Goal: Communication & Community: Answer question/provide support

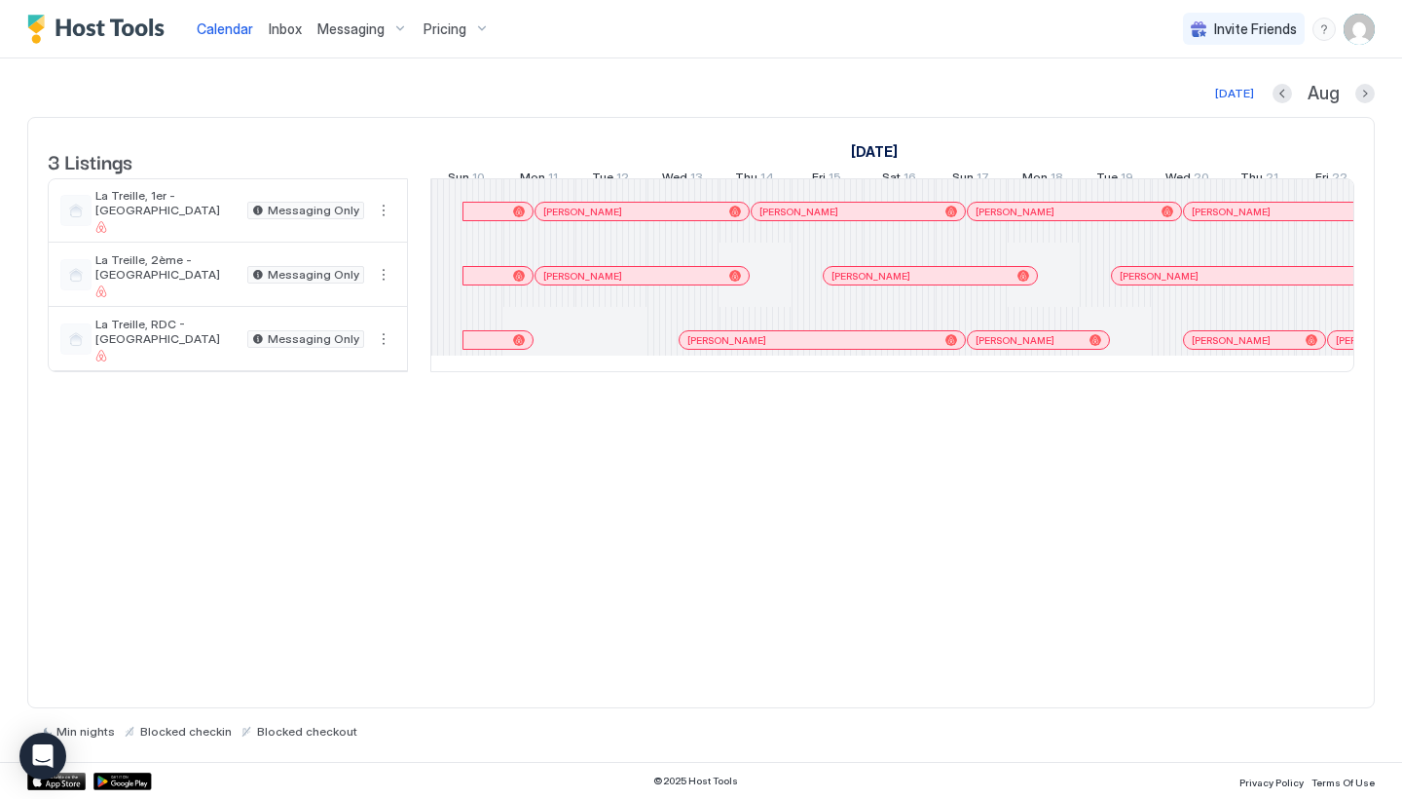
scroll to position [0, 1082]
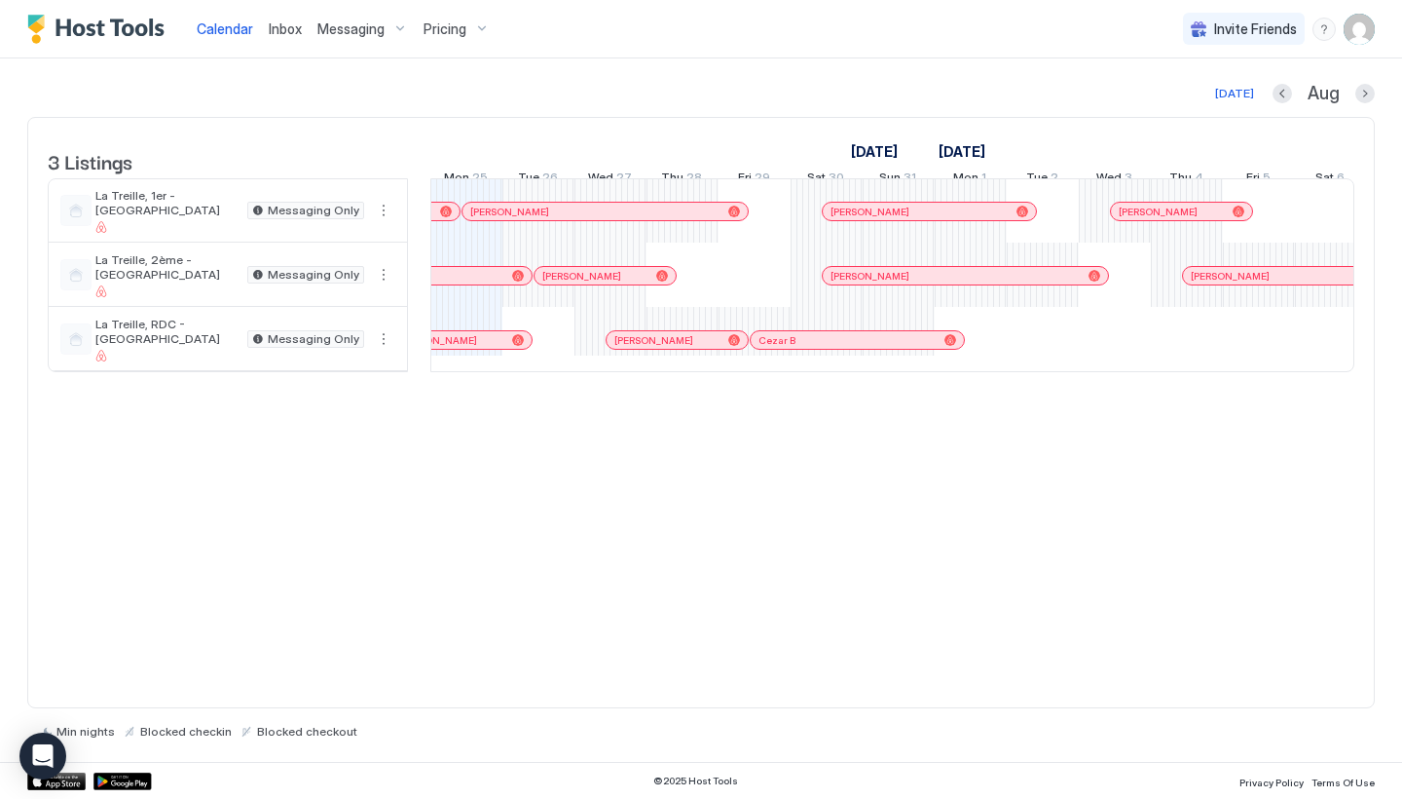
click at [341, 20] on span "Messaging" at bounding box center [350, 29] width 67 height 18
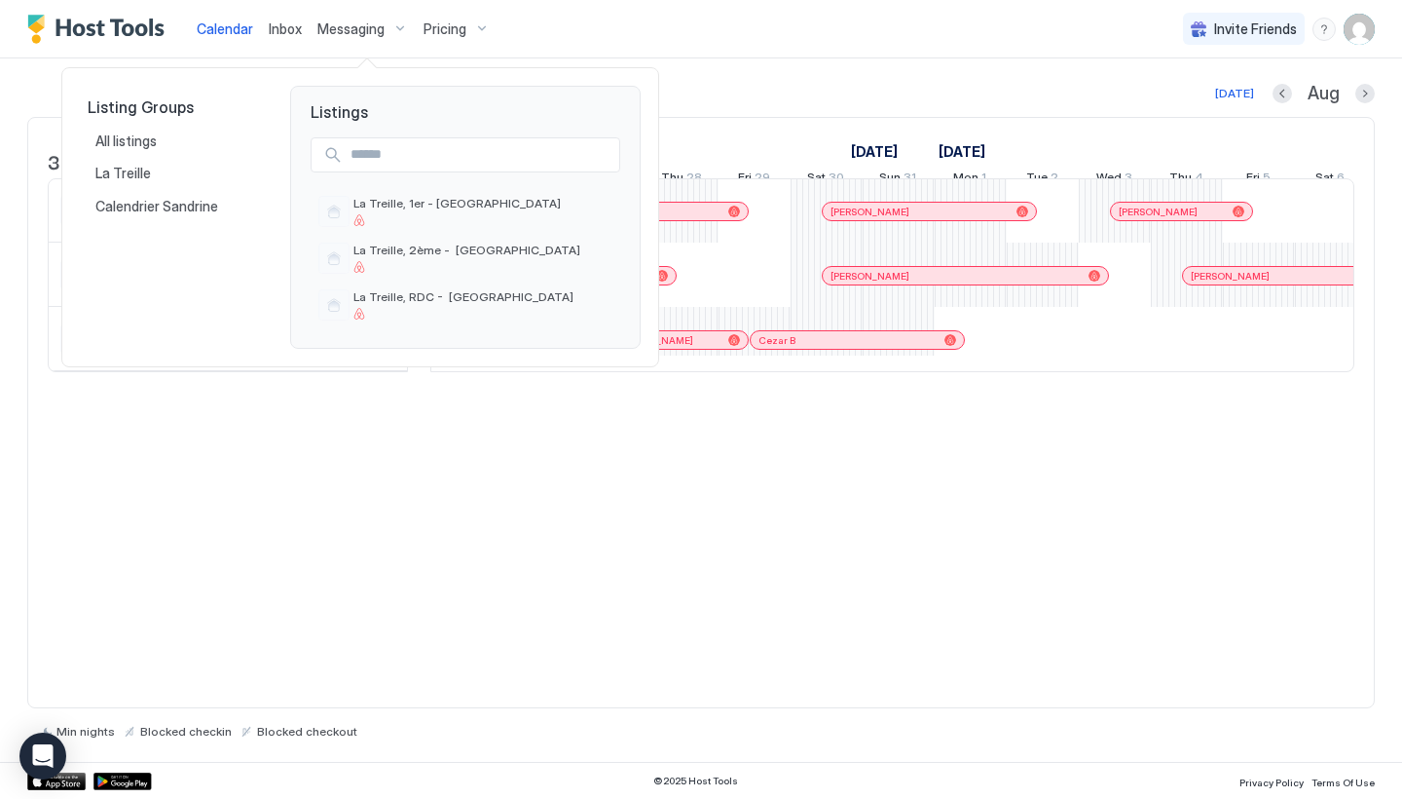
click at [285, 33] on div at bounding box center [701, 399] width 1402 height 799
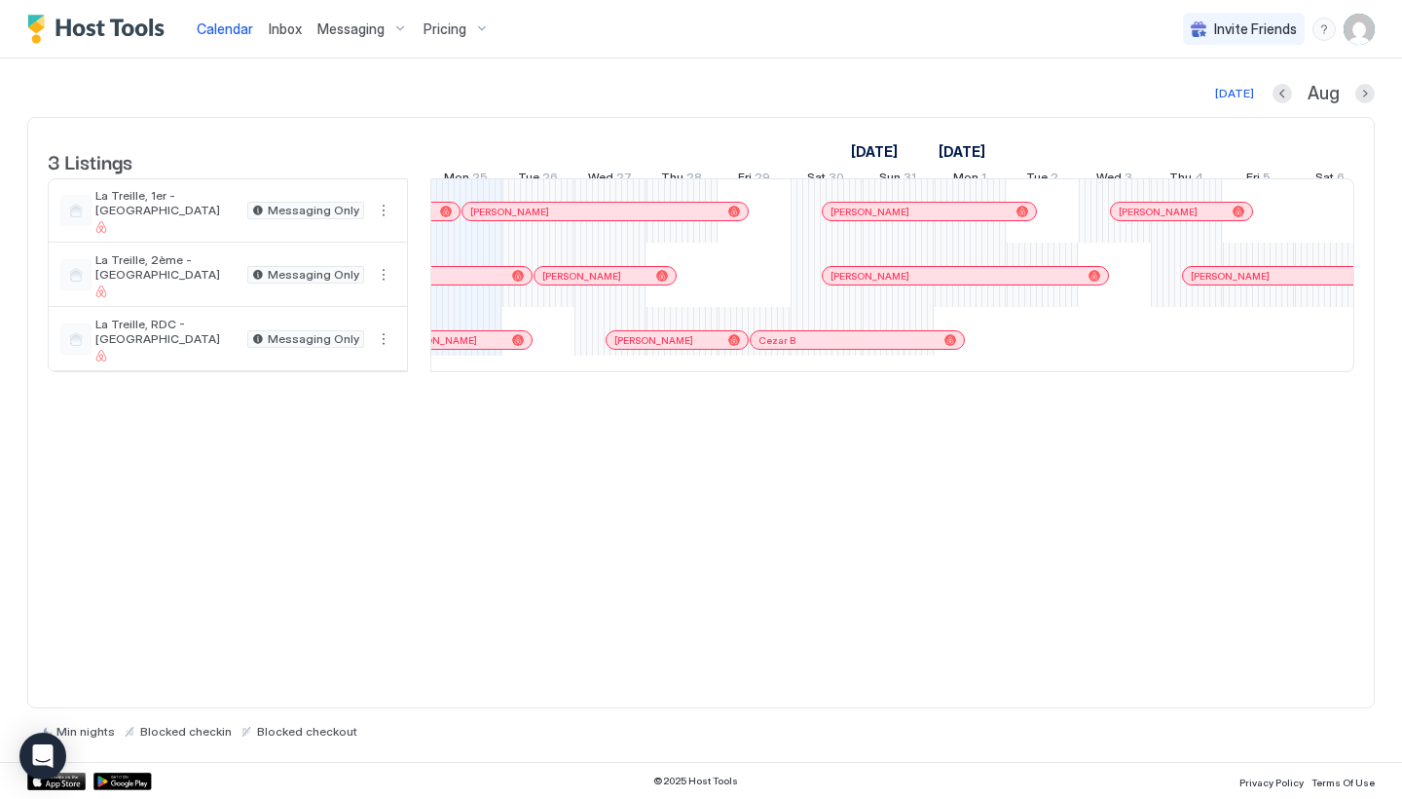
click at [286, 22] on span "Inbox" at bounding box center [285, 28] width 33 height 17
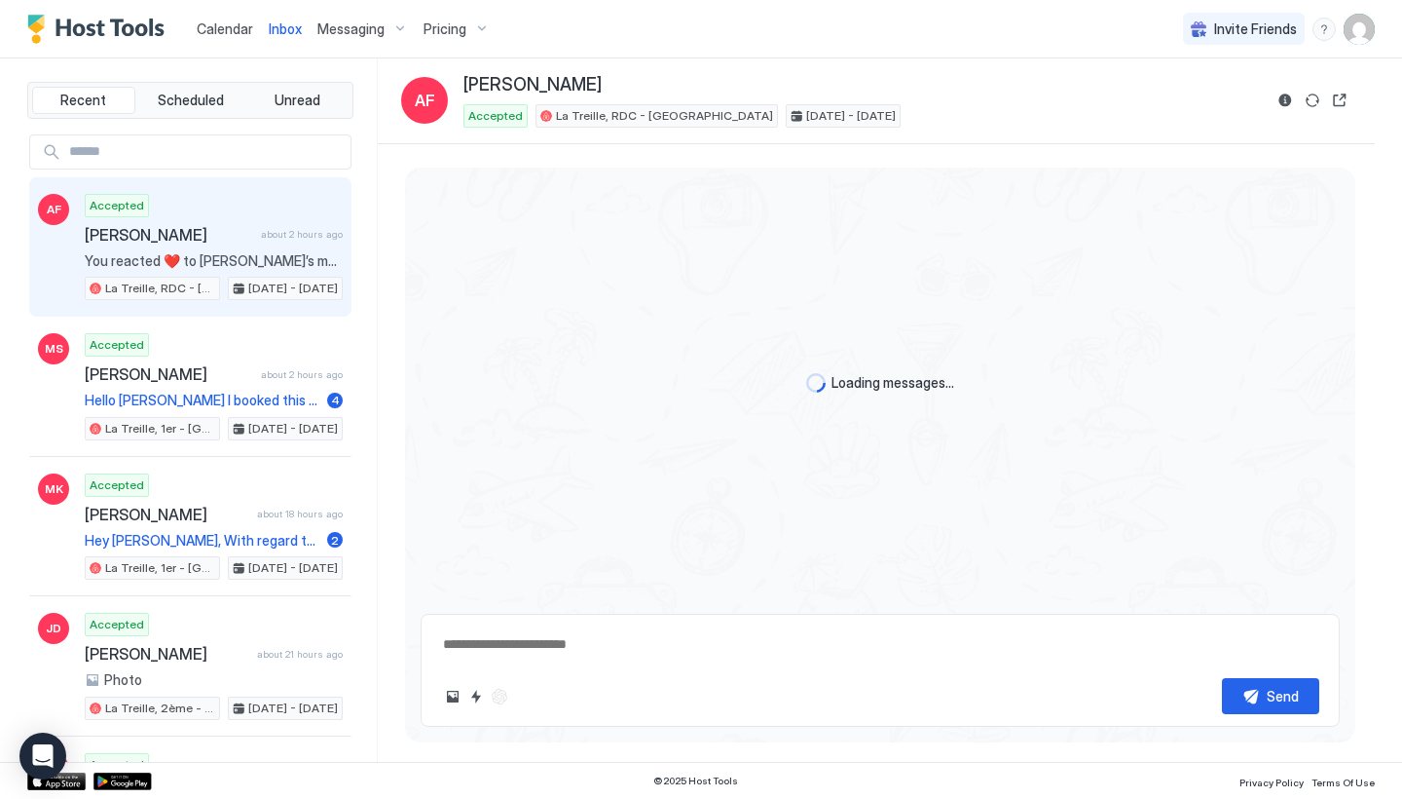
scroll to position [2613, 0]
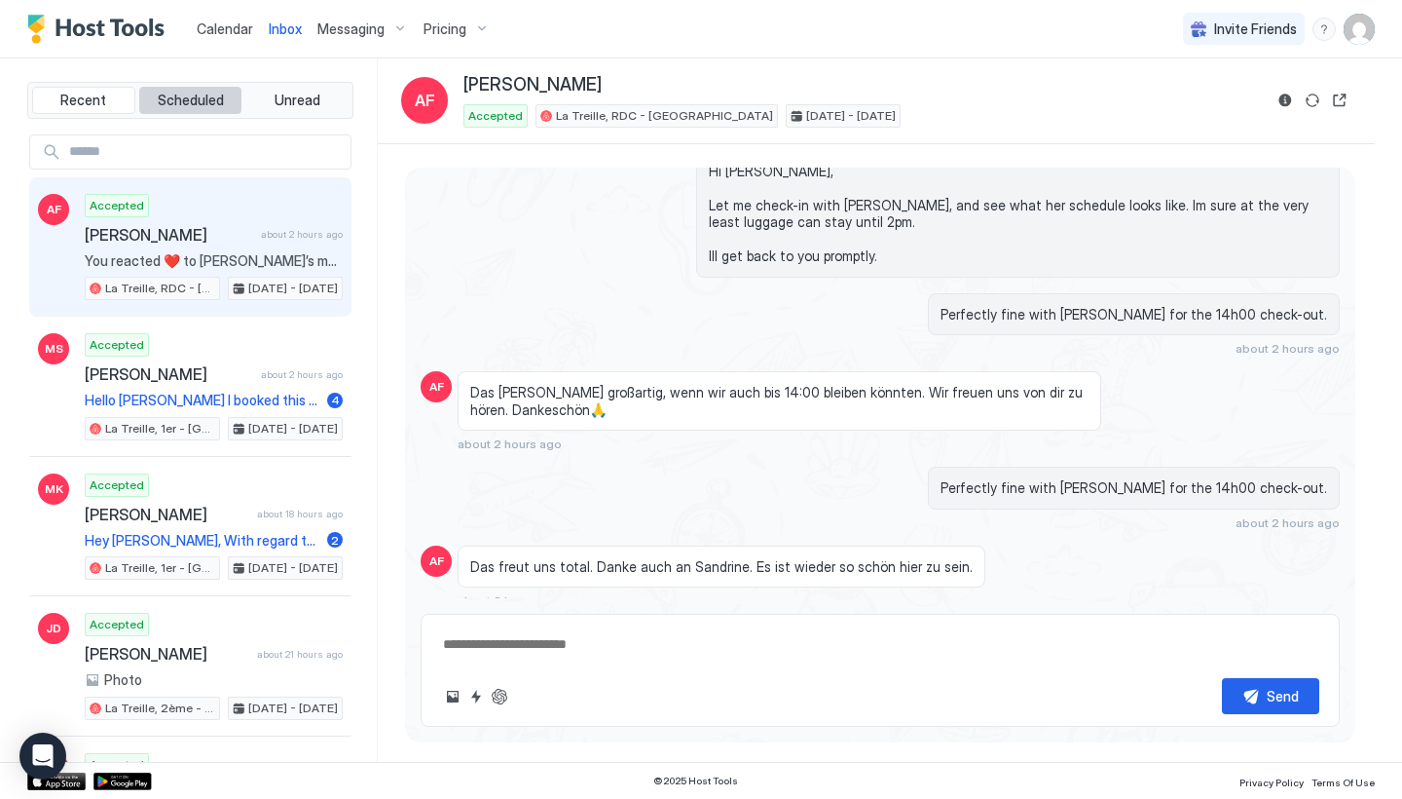
click at [199, 110] on button "Scheduled" at bounding box center [190, 100] width 103 height 27
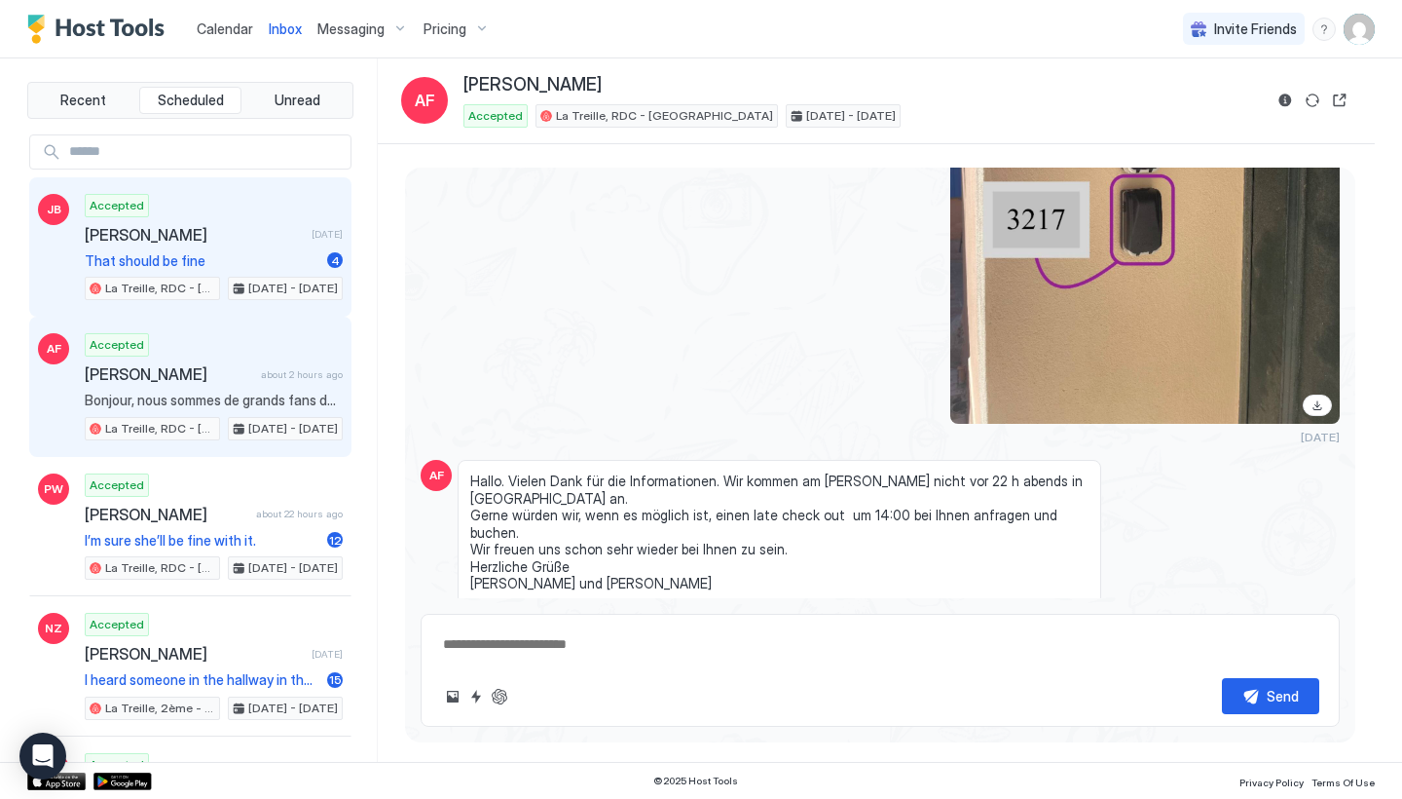
click at [201, 234] on span "[PERSON_NAME]" at bounding box center [194, 234] width 219 height 19
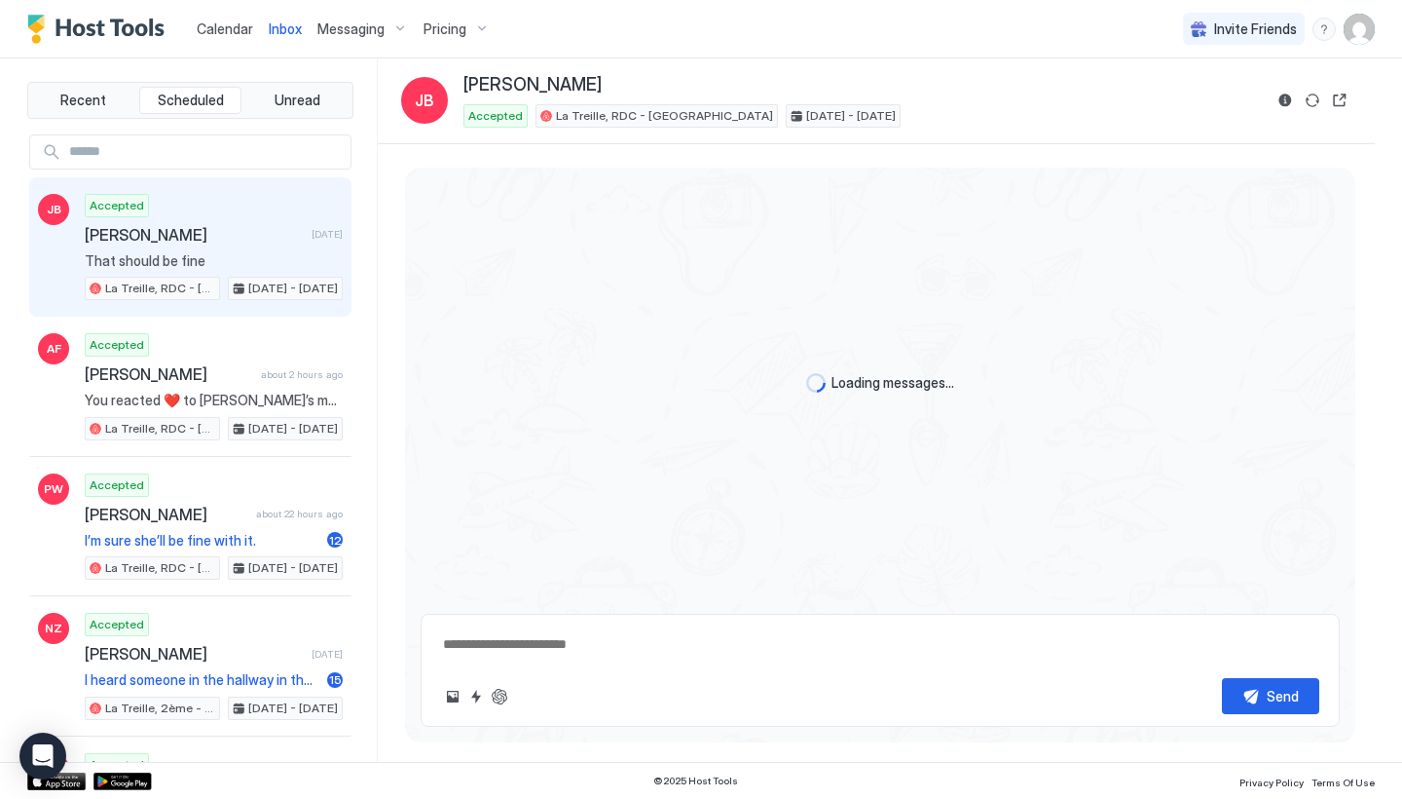
scroll to position [827, 0]
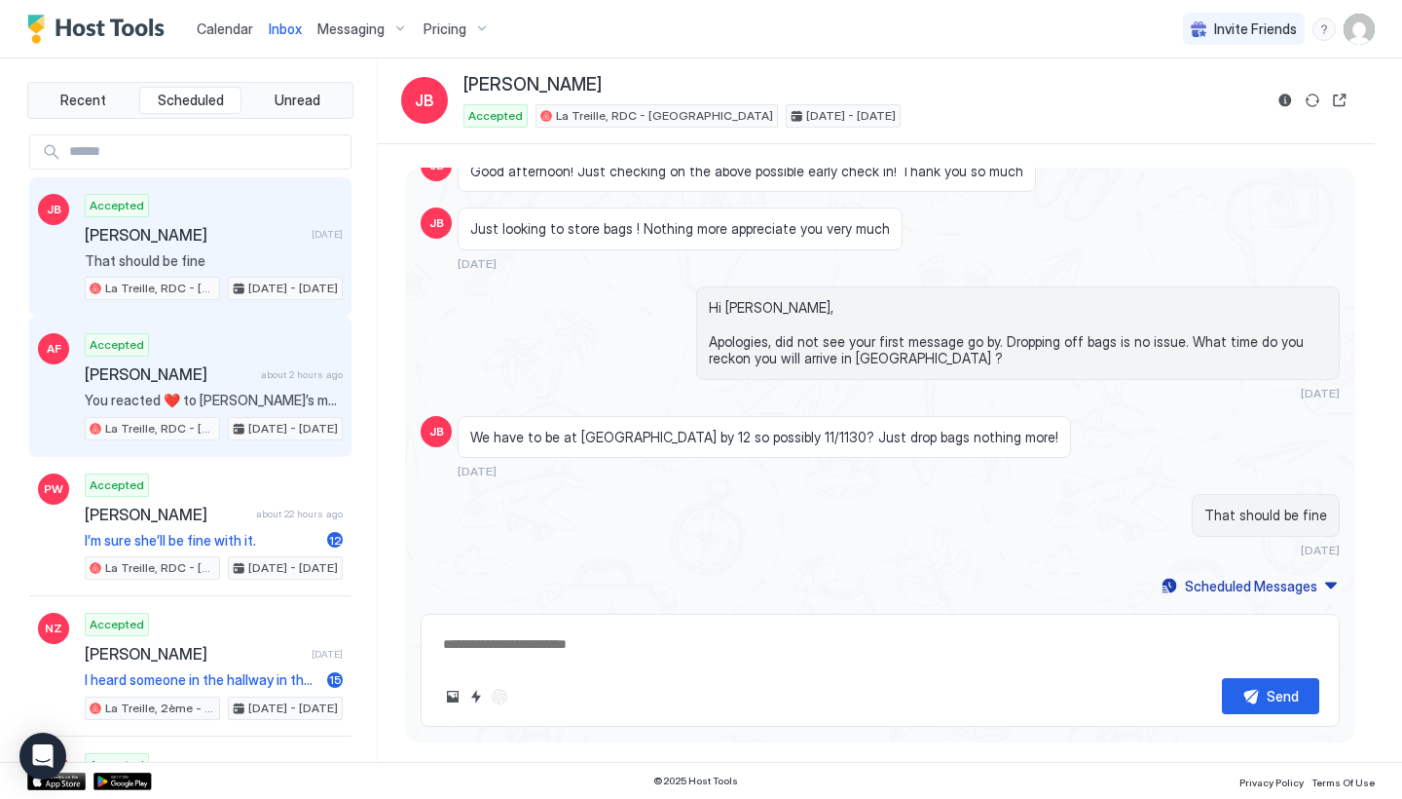
click at [204, 364] on span "[PERSON_NAME]" at bounding box center [169, 373] width 168 height 19
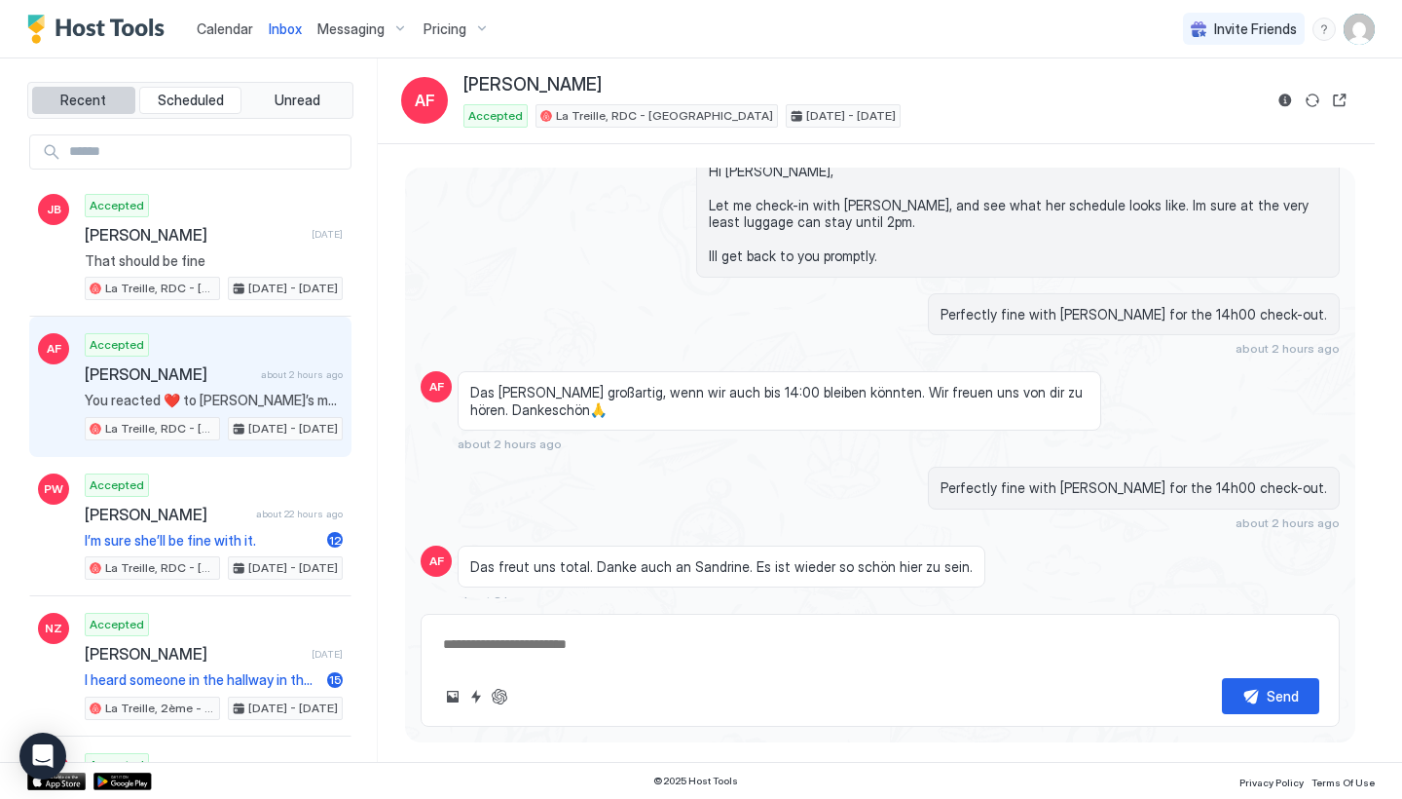
click at [101, 101] on span "Recent" at bounding box center [83, 101] width 46 height 18
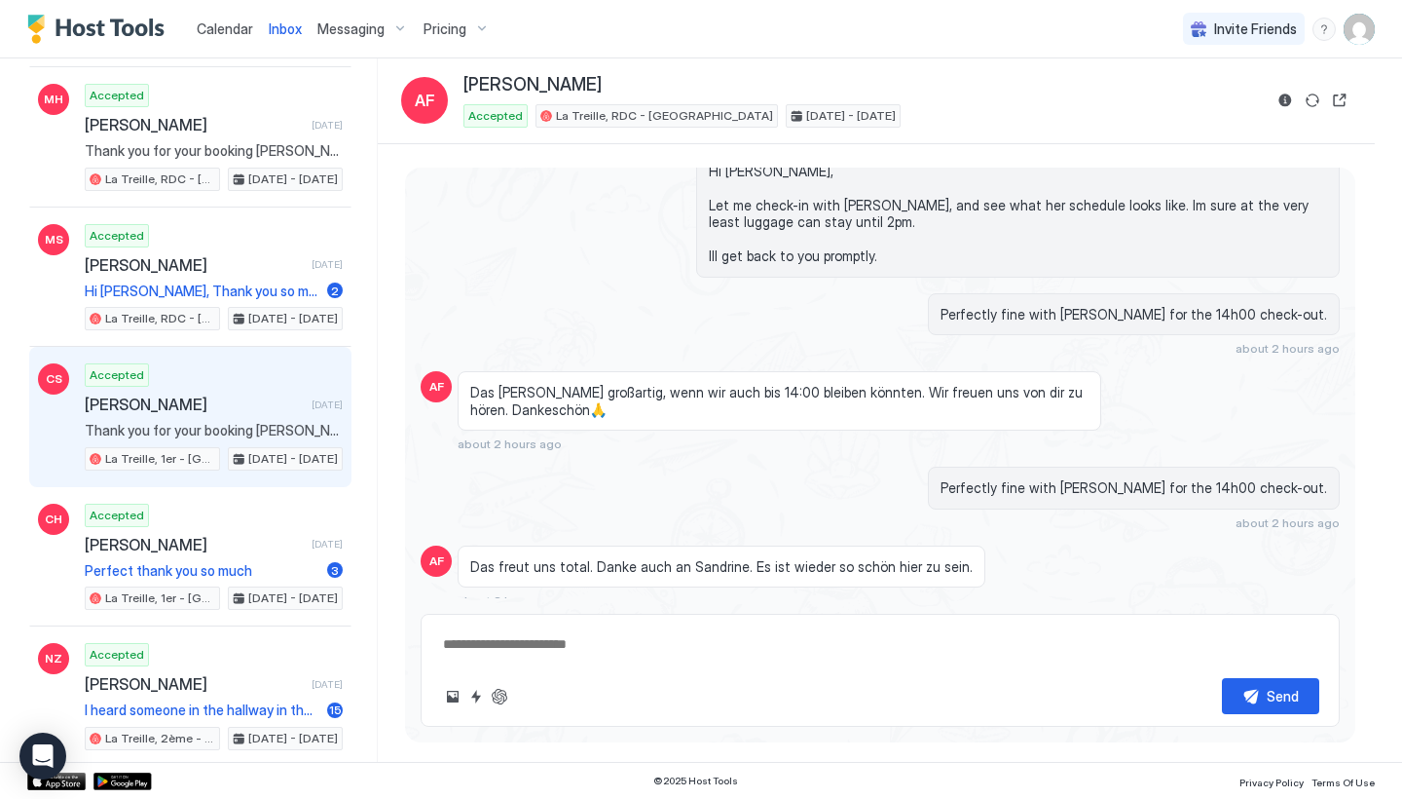
scroll to position [809, 0]
click at [227, 416] on div "Accepted [PERSON_NAME] [DATE] Thank you for your booking [PERSON_NAME], I hope …" at bounding box center [214, 415] width 258 height 107
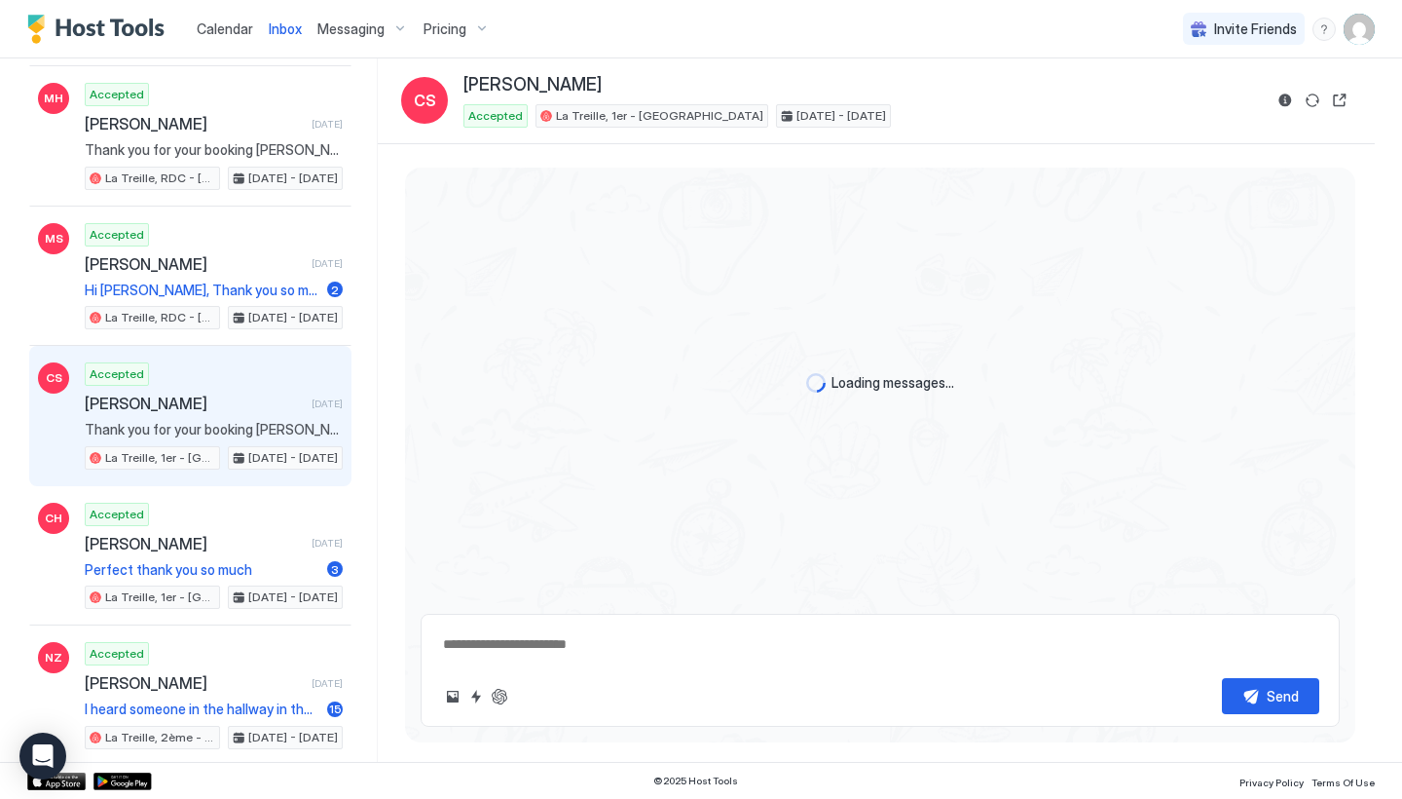
scroll to position [2370, 0]
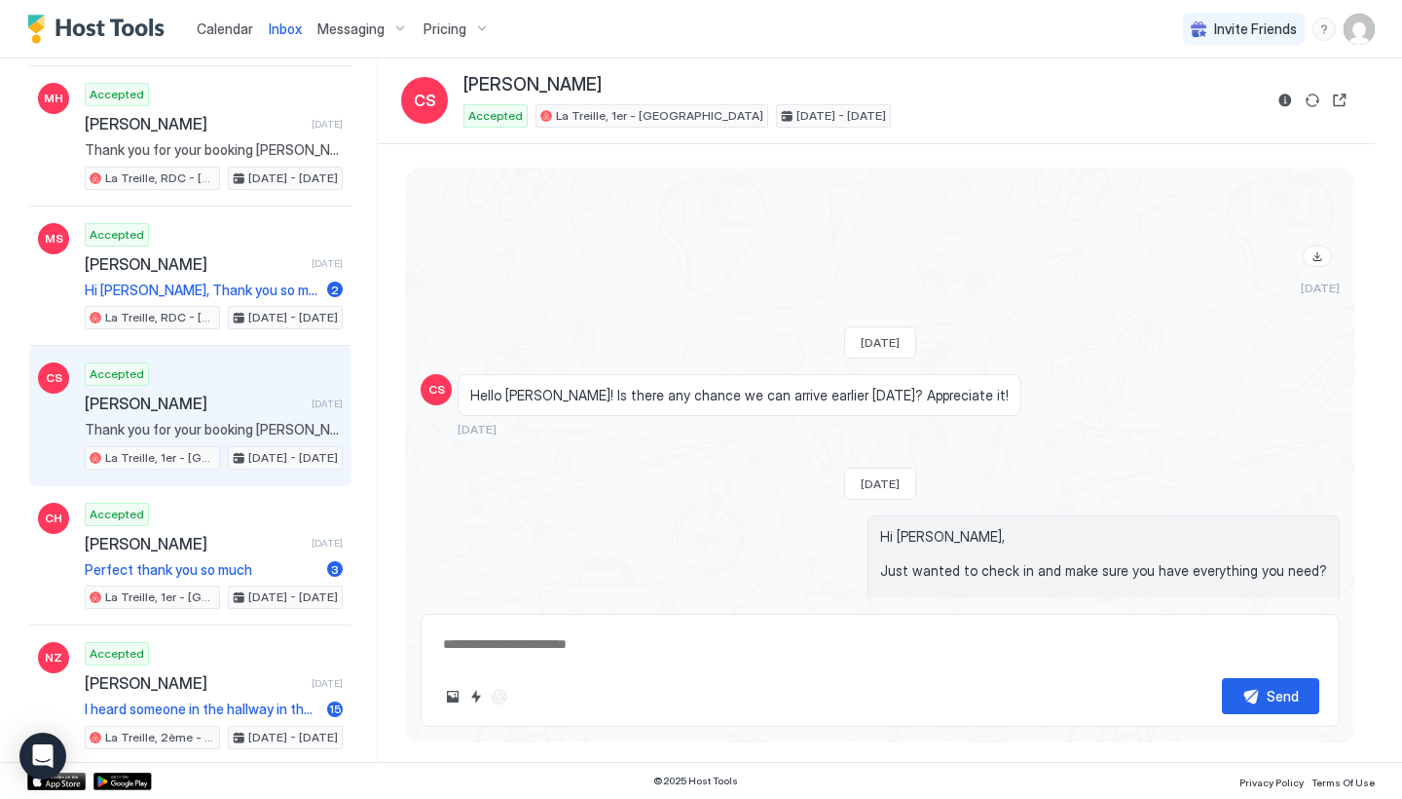
click at [1299, 576] on span "Hi [PERSON_NAME], Just wanted to check in and make sure you have everything you…" at bounding box center [1103, 571] width 447 height 86
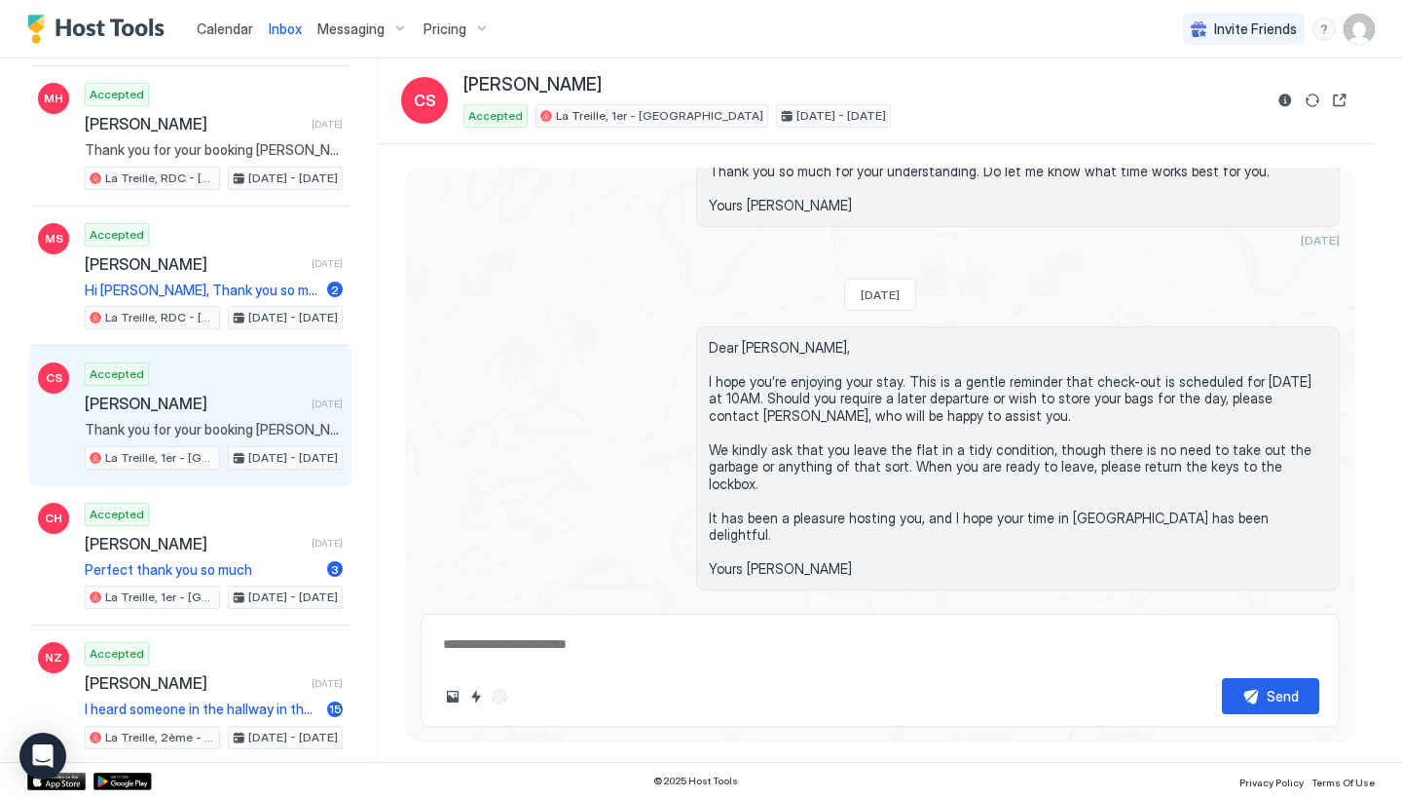
click at [1272, 629] on div "Scheduled Messages" at bounding box center [1251, 639] width 132 height 20
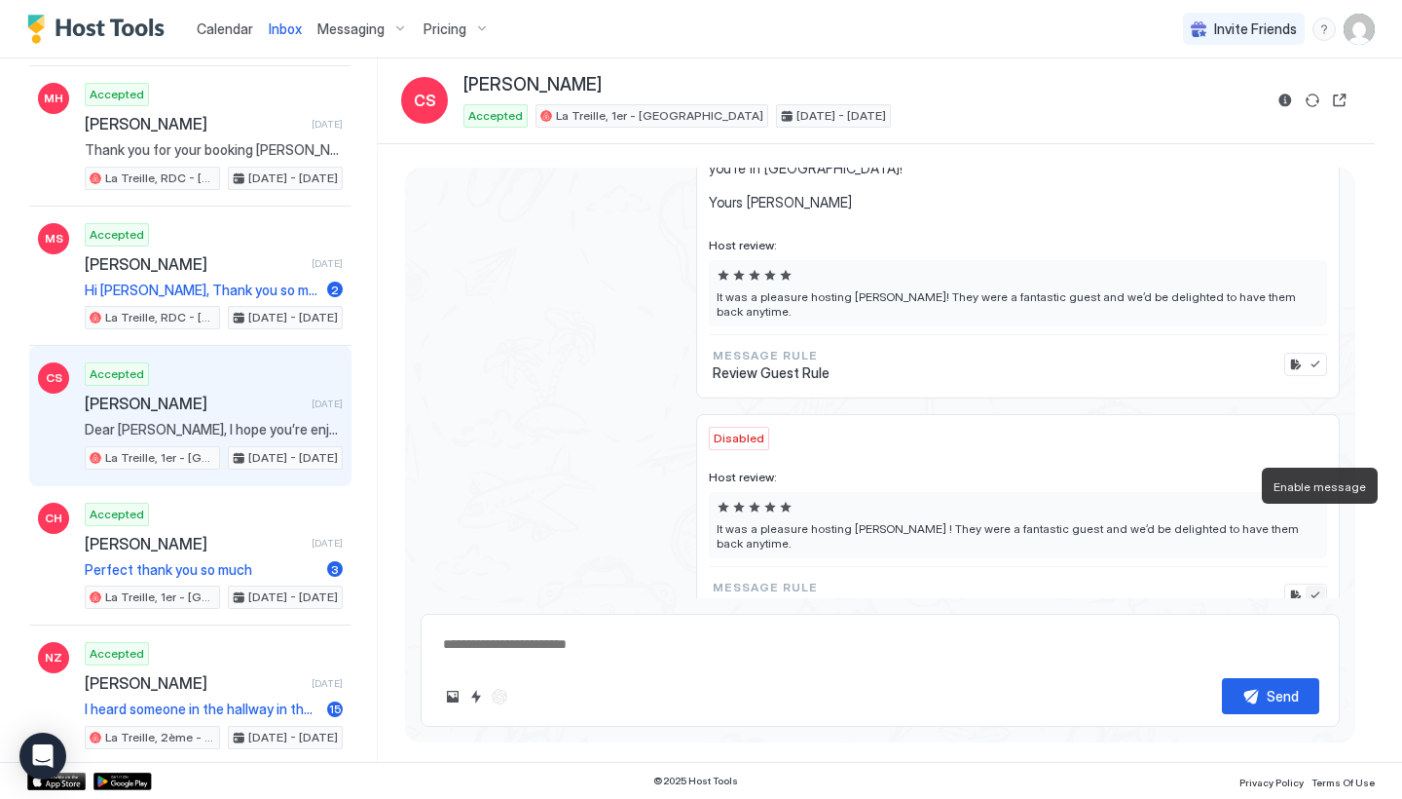
click at [1320, 585] on button "Enable message" at bounding box center [1315, 594] width 19 height 19
type textarea "*"
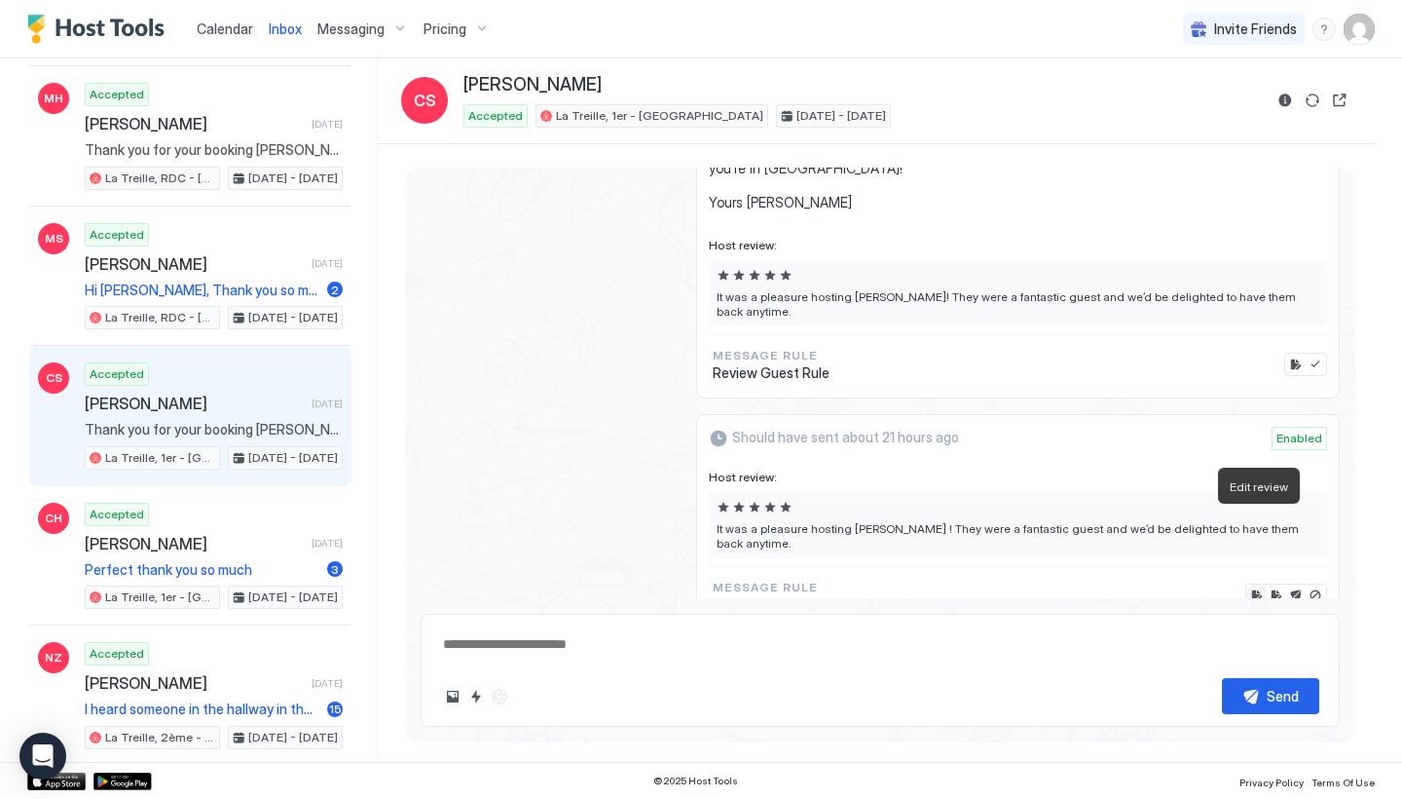
click at [1264, 585] on button "Edit review" at bounding box center [1256, 594] width 19 height 19
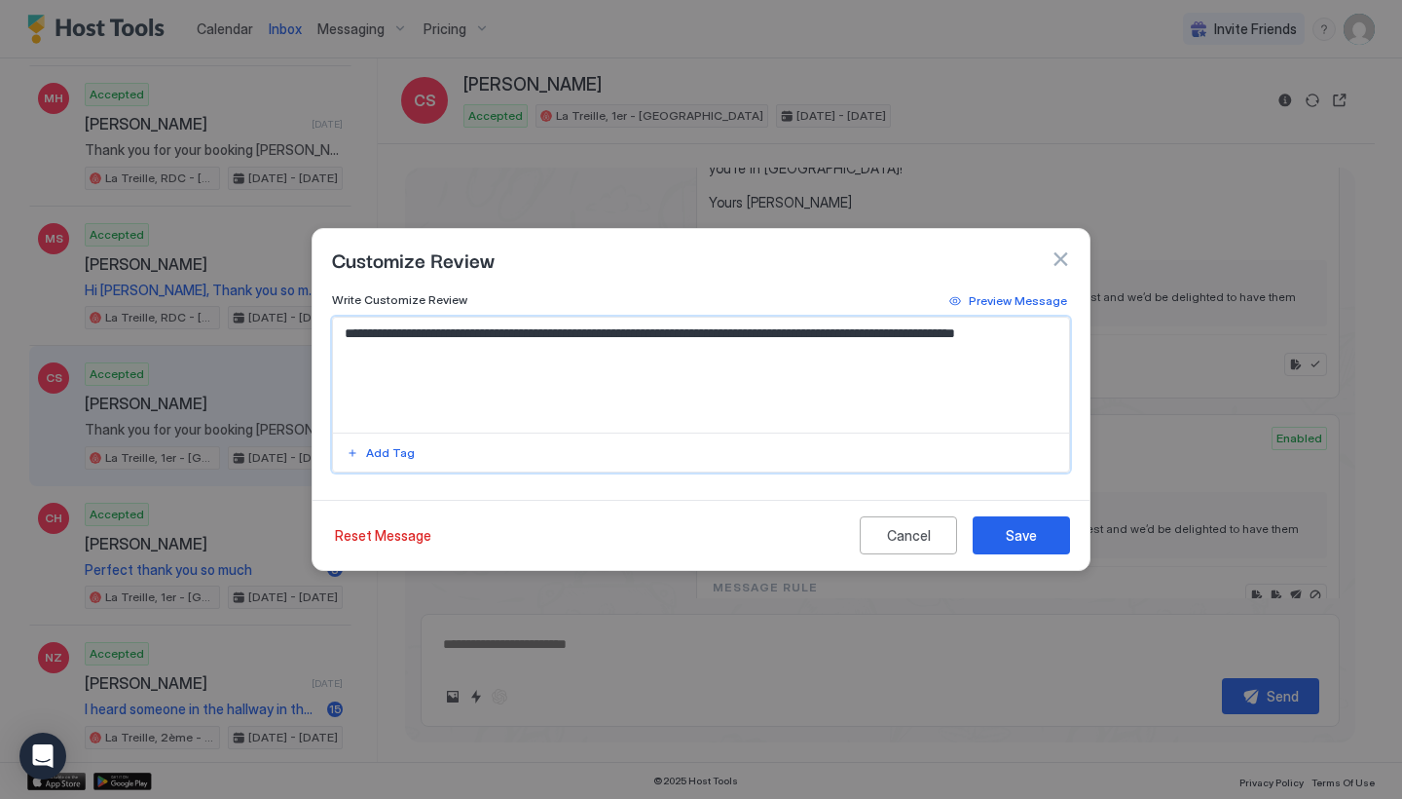
drag, startPoint x: 632, startPoint y: 334, endPoint x: 817, endPoint y: 337, distance: 185.0
click at [817, 337] on textarea "**********" at bounding box center [701, 374] width 736 height 115
type textarea "**********"
click at [999, 535] on button "Save" at bounding box center [1021, 535] width 97 height 38
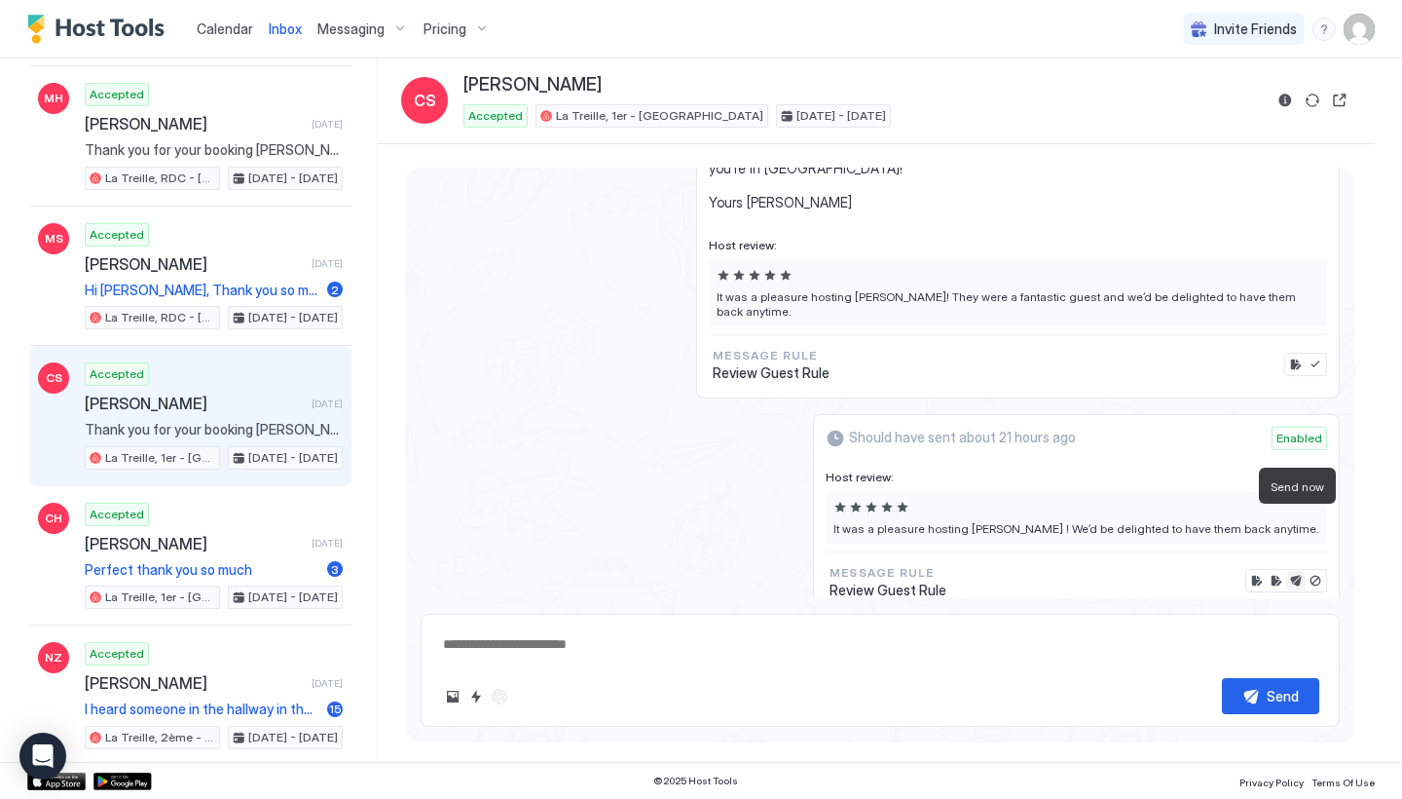
click at [1296, 571] on button "Send now" at bounding box center [1295, 580] width 19 height 19
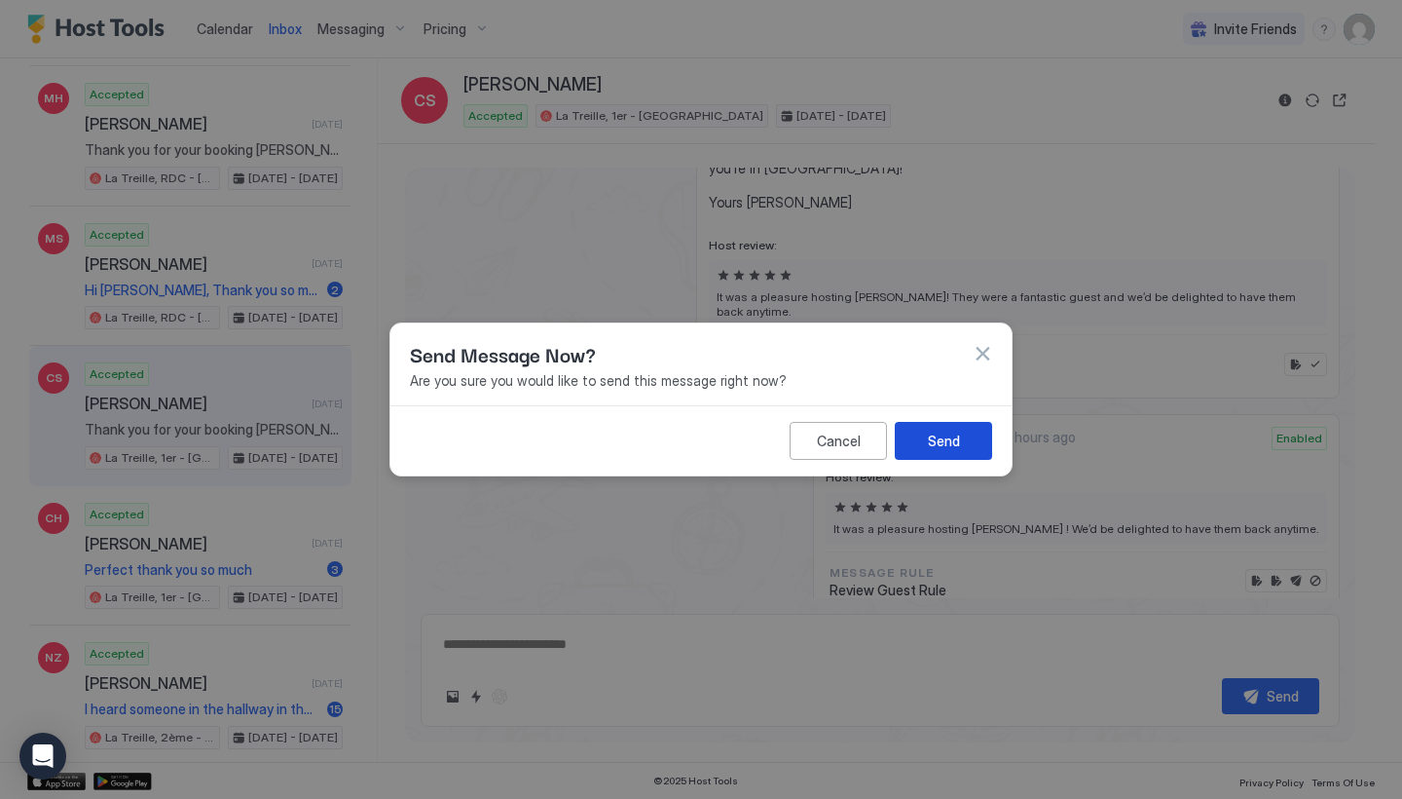
click at [922, 443] on button "Send" at bounding box center [943, 441] width 97 height 38
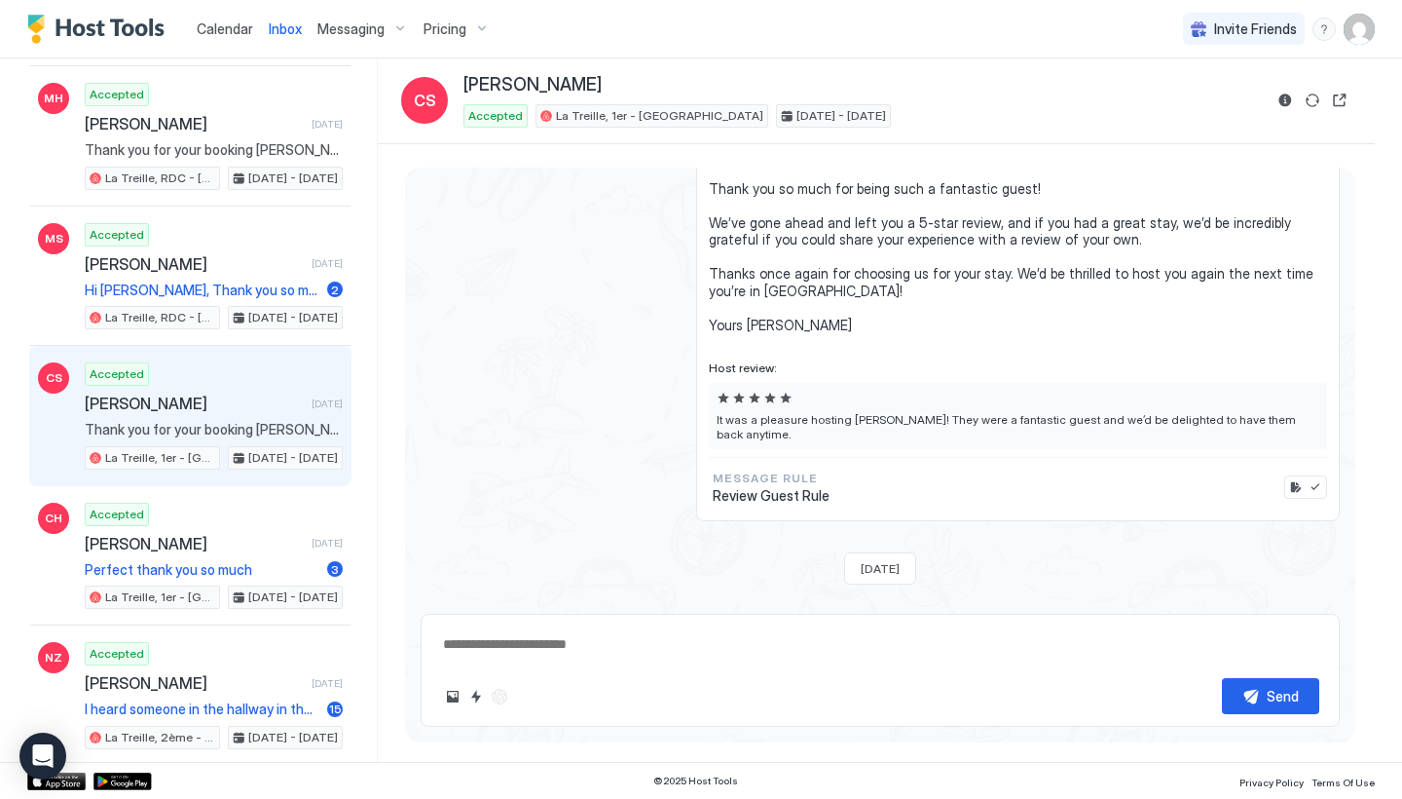
click at [344, 25] on span "Messaging" at bounding box center [350, 29] width 67 height 18
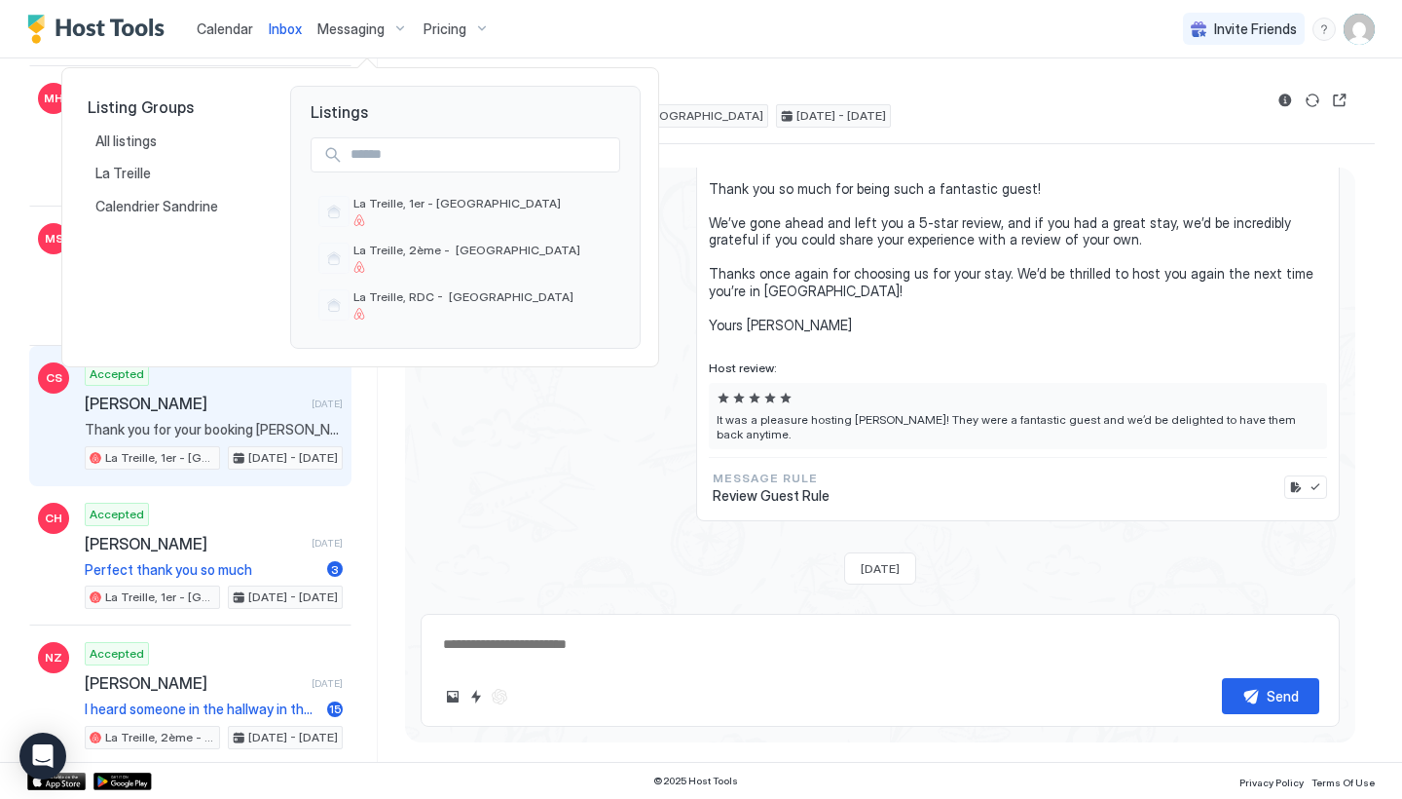
click at [276, 27] on div at bounding box center [701, 399] width 1402 height 799
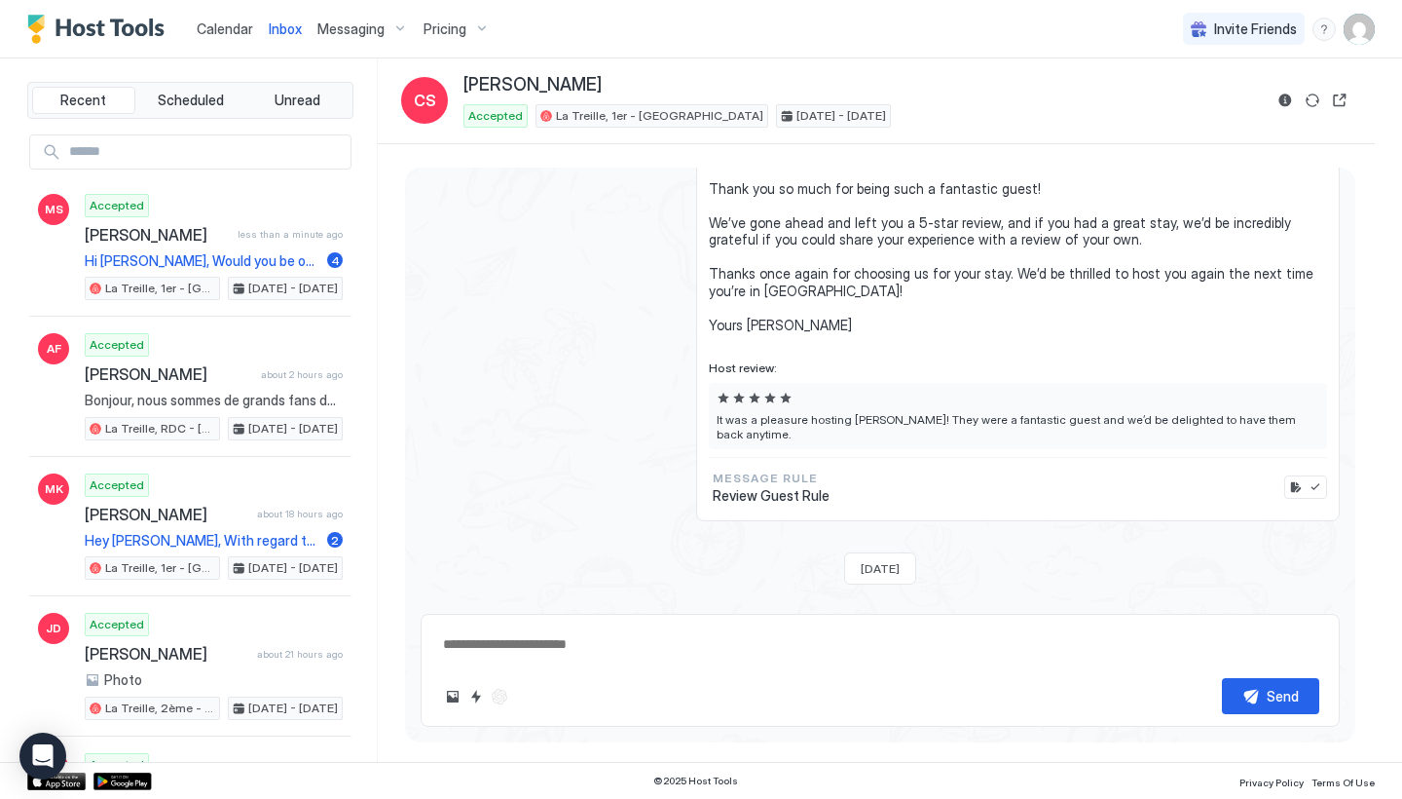
scroll to position [0, 0]
click at [201, 88] on button "Scheduled" at bounding box center [190, 100] width 103 height 27
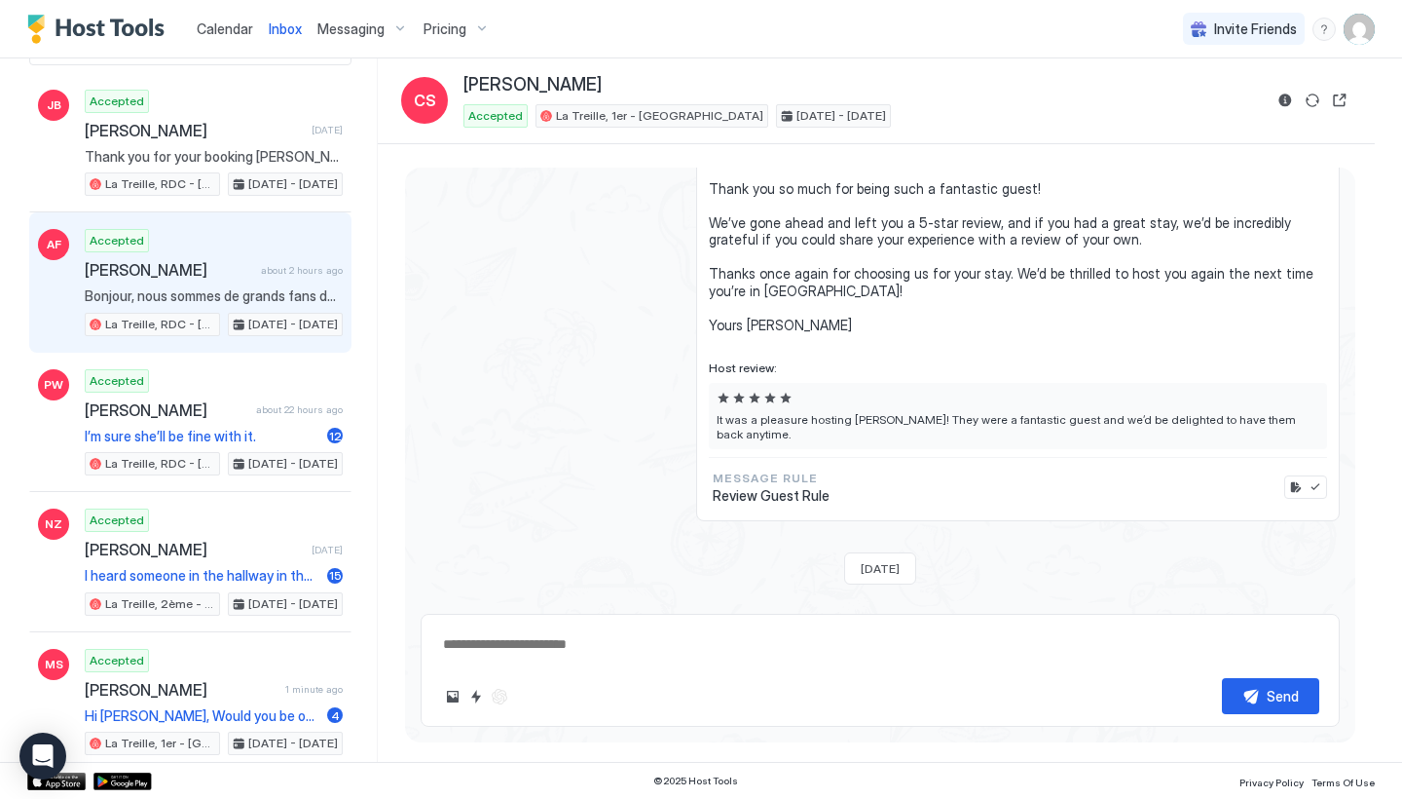
scroll to position [271, 0]
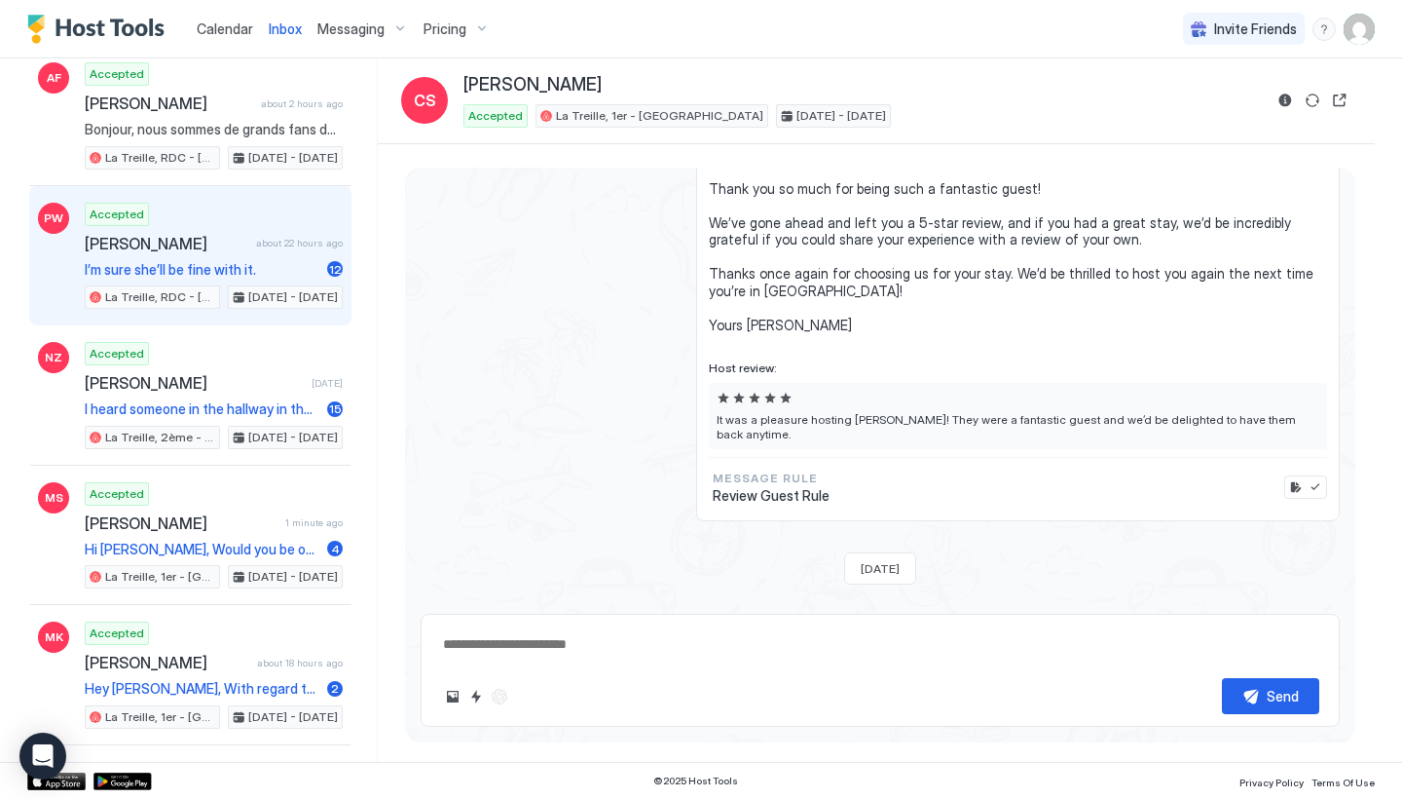
click at [280, 254] on div "Accepted [PERSON_NAME] about 22 hours ago I’m sure she’ll be fine with it. [GEO…" at bounding box center [214, 256] width 258 height 107
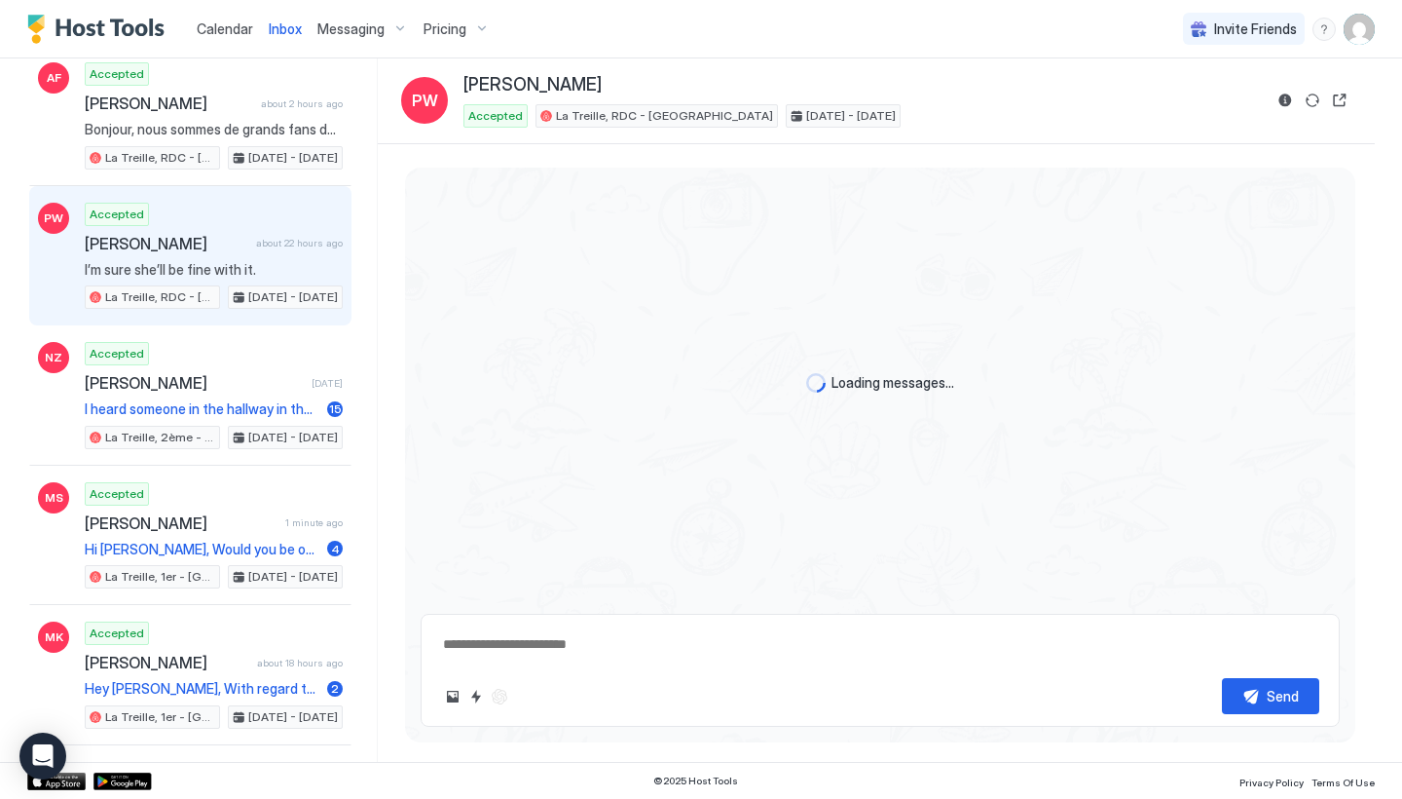
scroll to position [1716, 0]
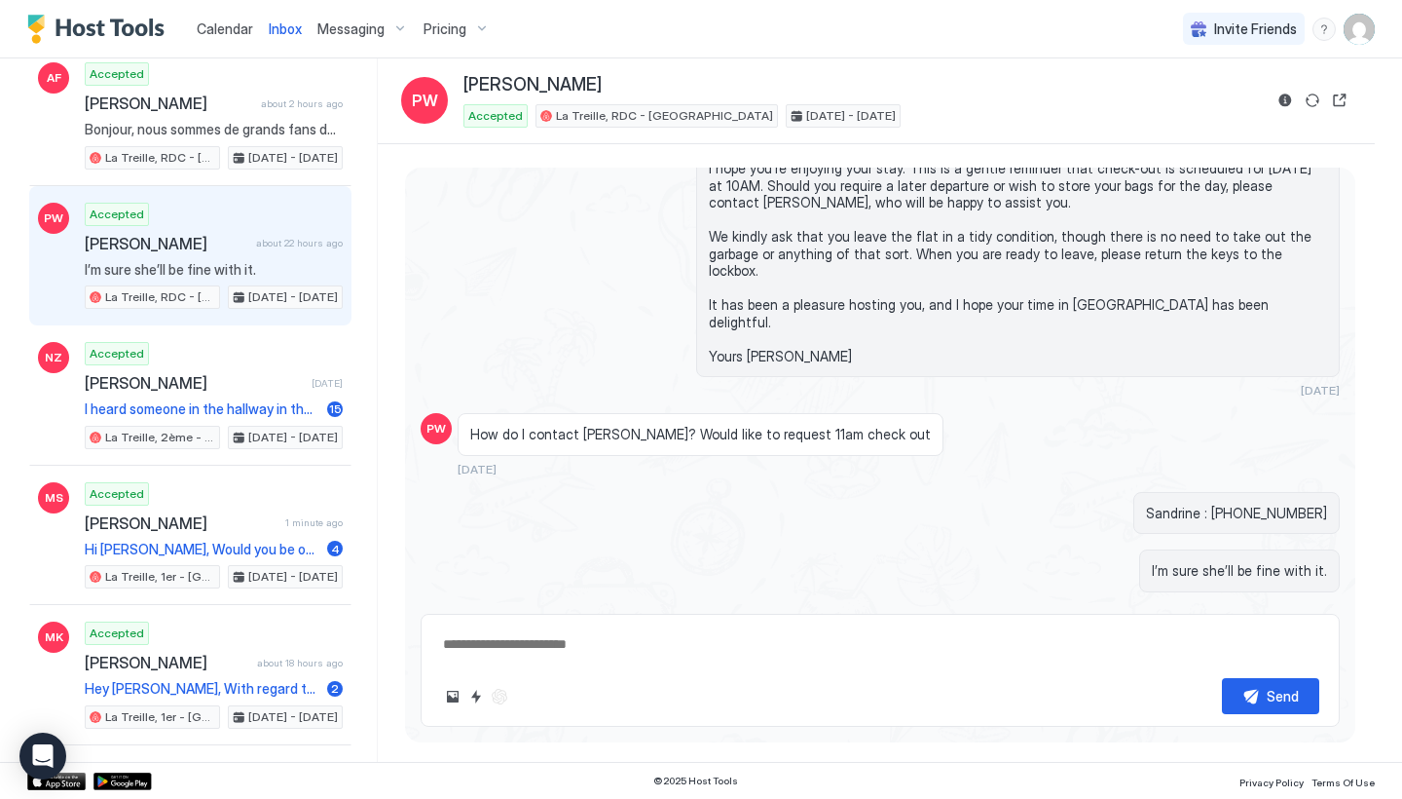
click at [1223, 631] on div "Scheduled Messages" at bounding box center [1251, 641] width 132 height 20
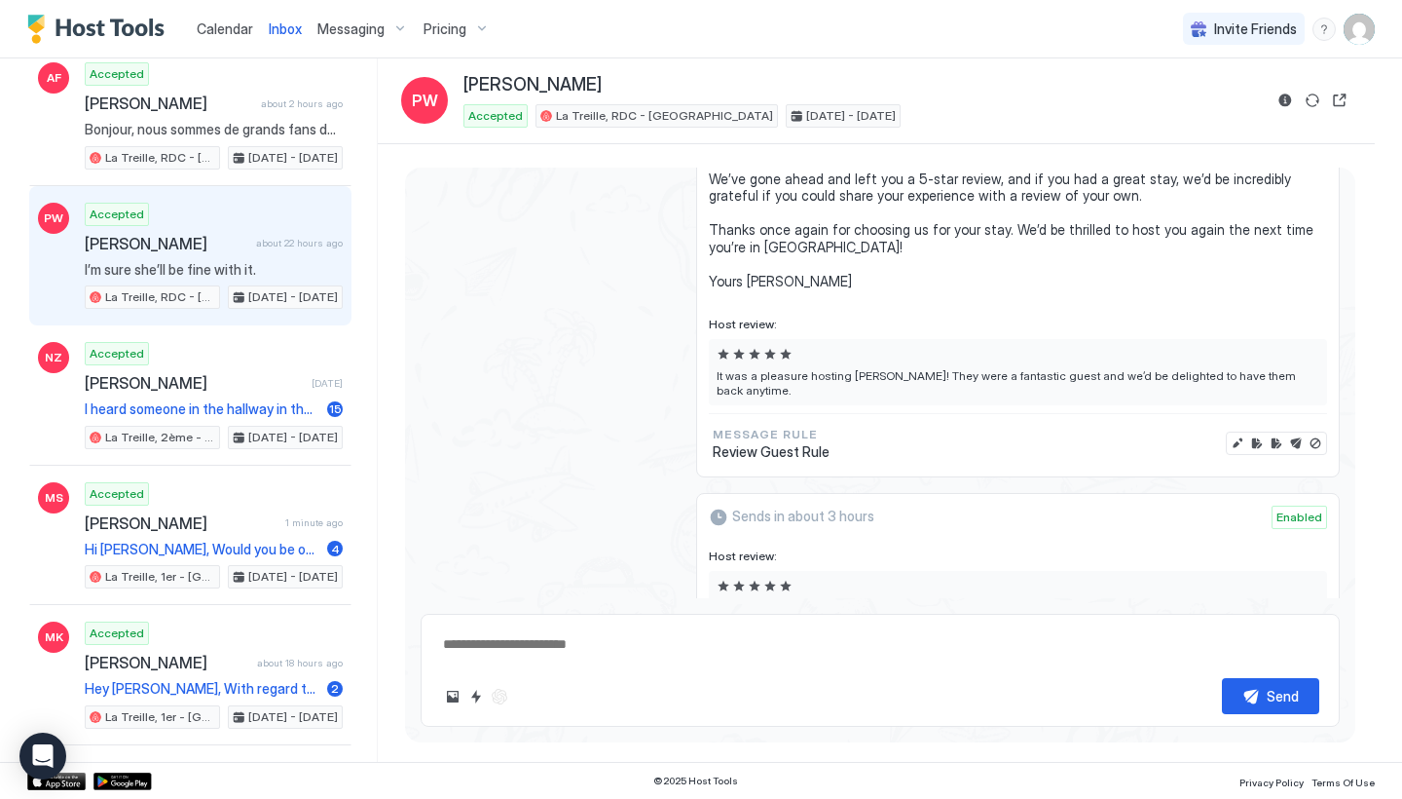
scroll to position [2875, 0]
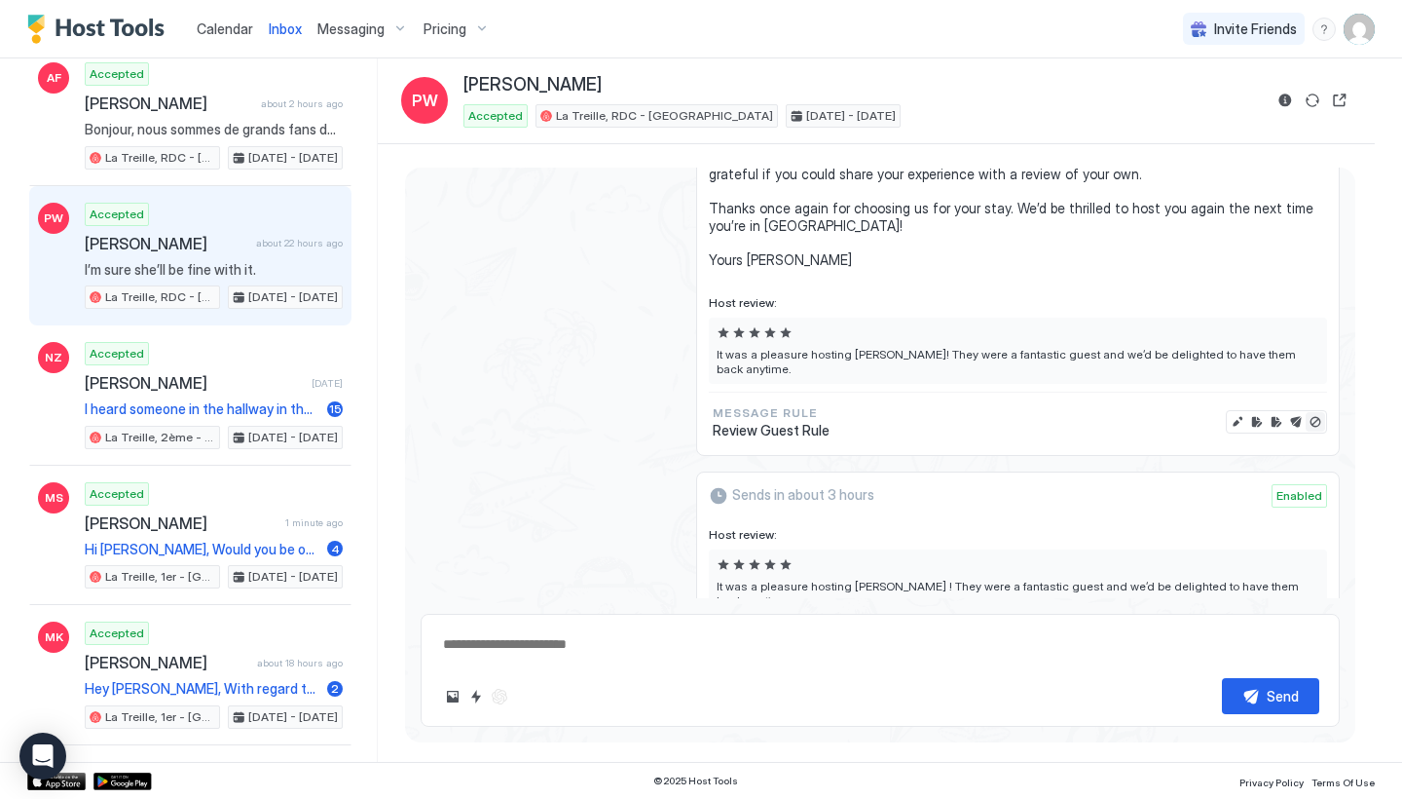
click at [1320, 412] on button "Disable message & review" at bounding box center [1315, 421] width 19 height 19
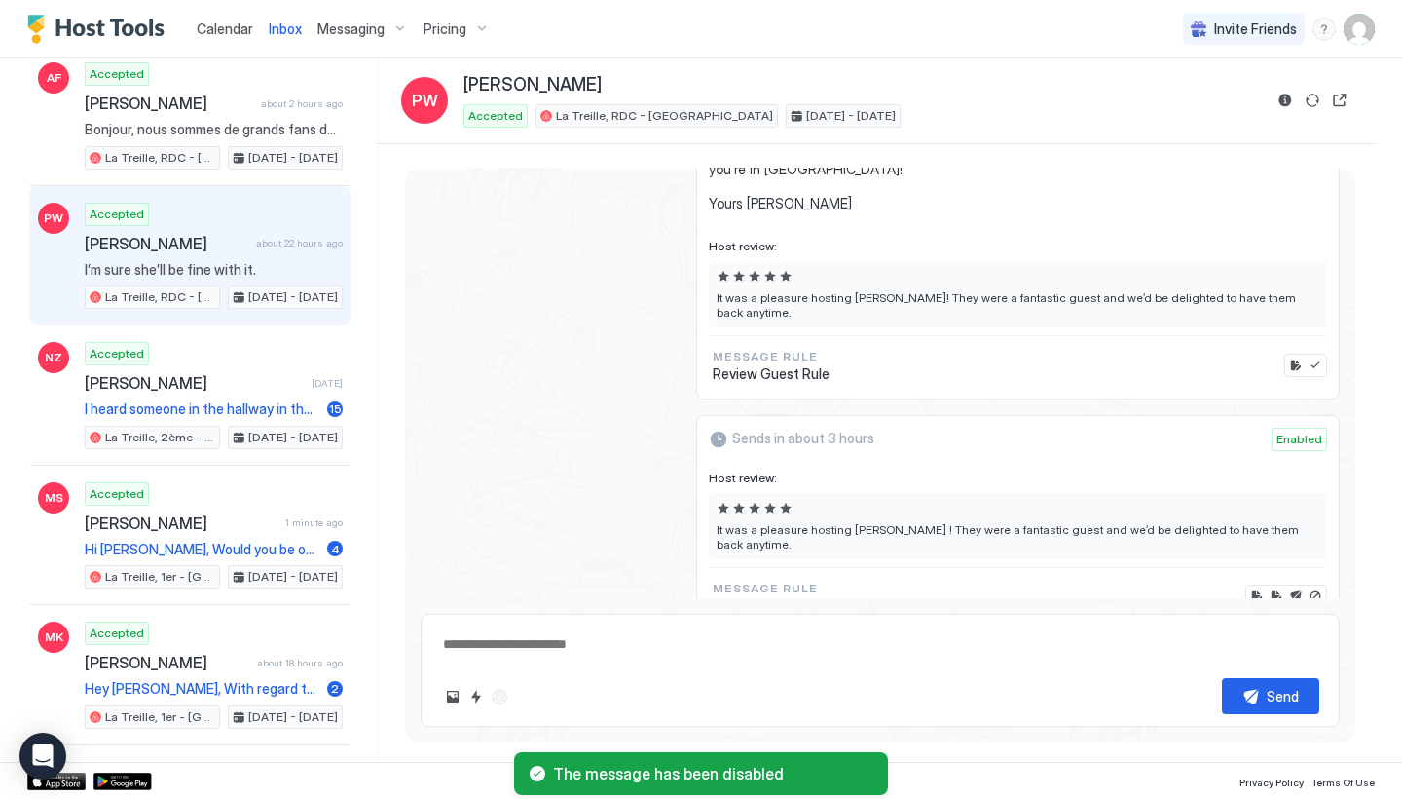
scroll to position [2930, 0]
click at [1298, 587] on button "Send now" at bounding box center [1295, 596] width 19 height 19
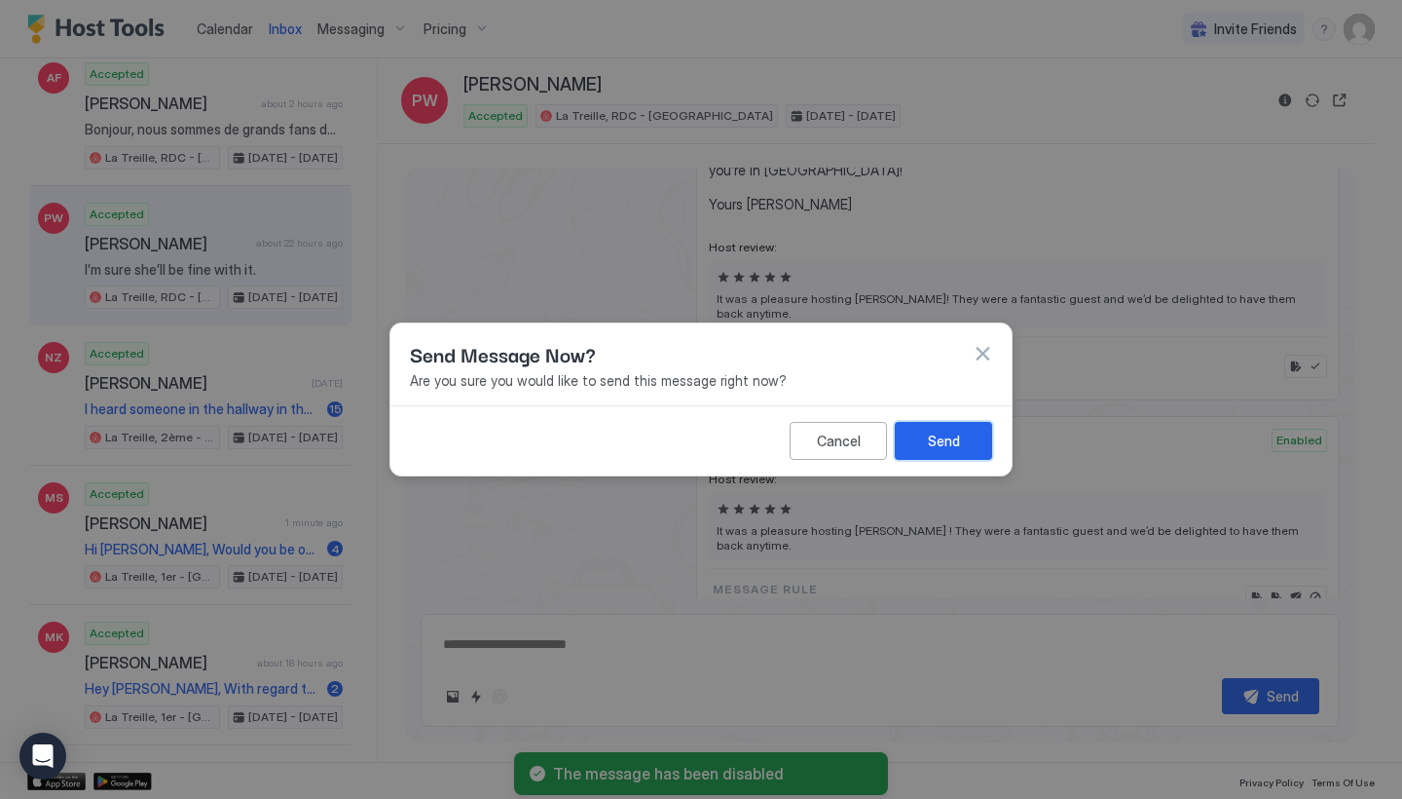
click at [989, 441] on button "Send" at bounding box center [943, 441] width 97 height 38
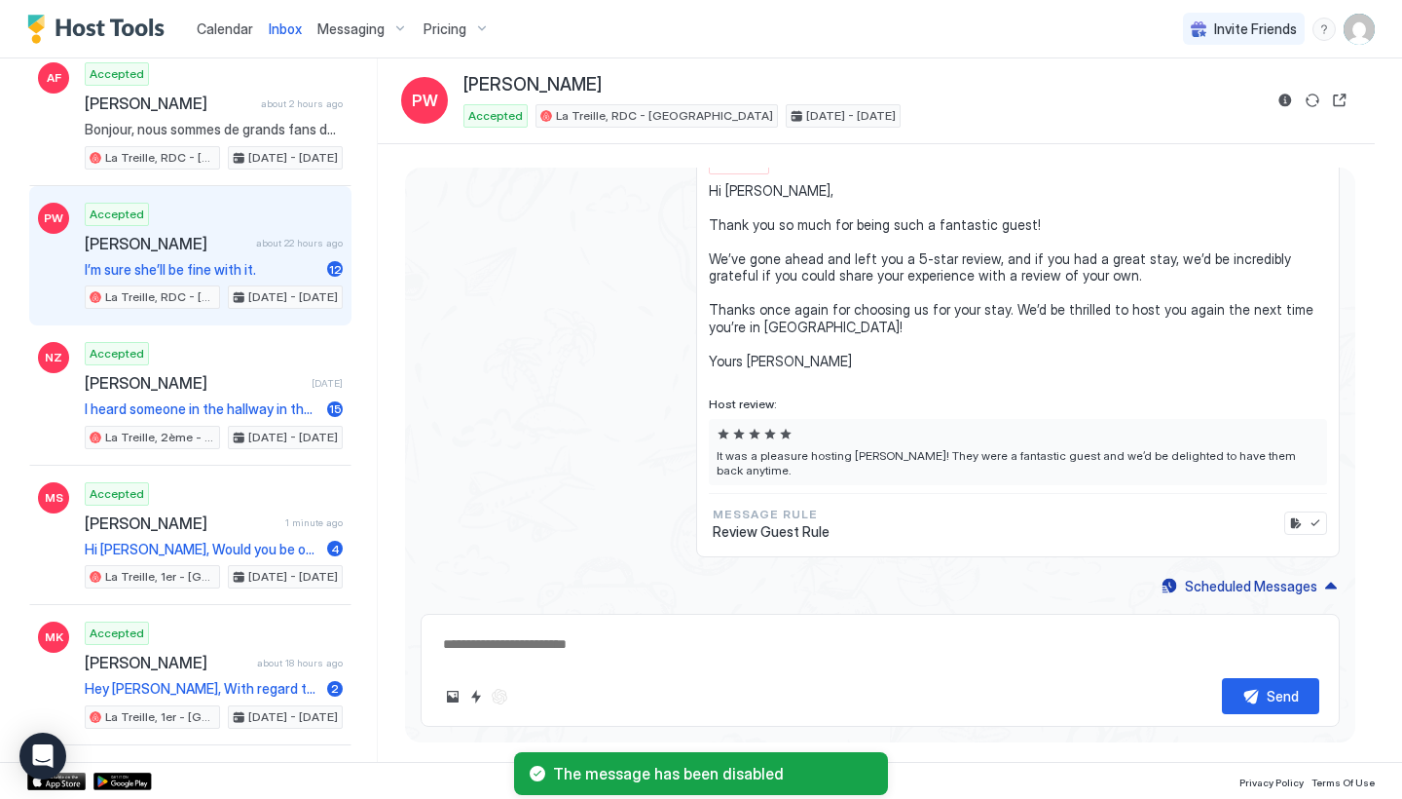
scroll to position [2744, 0]
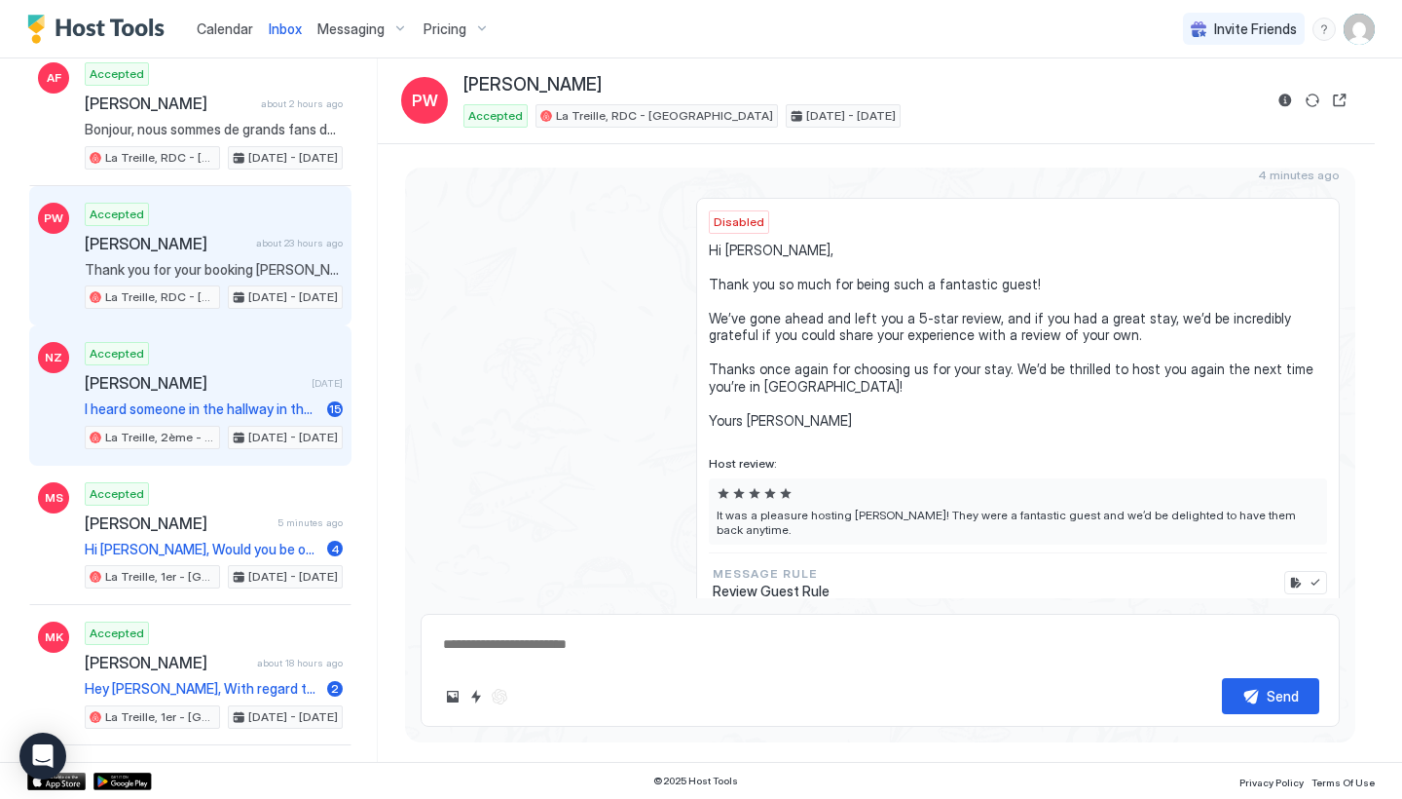
type textarea "*"
